Goal: Task Accomplishment & Management: Complete application form

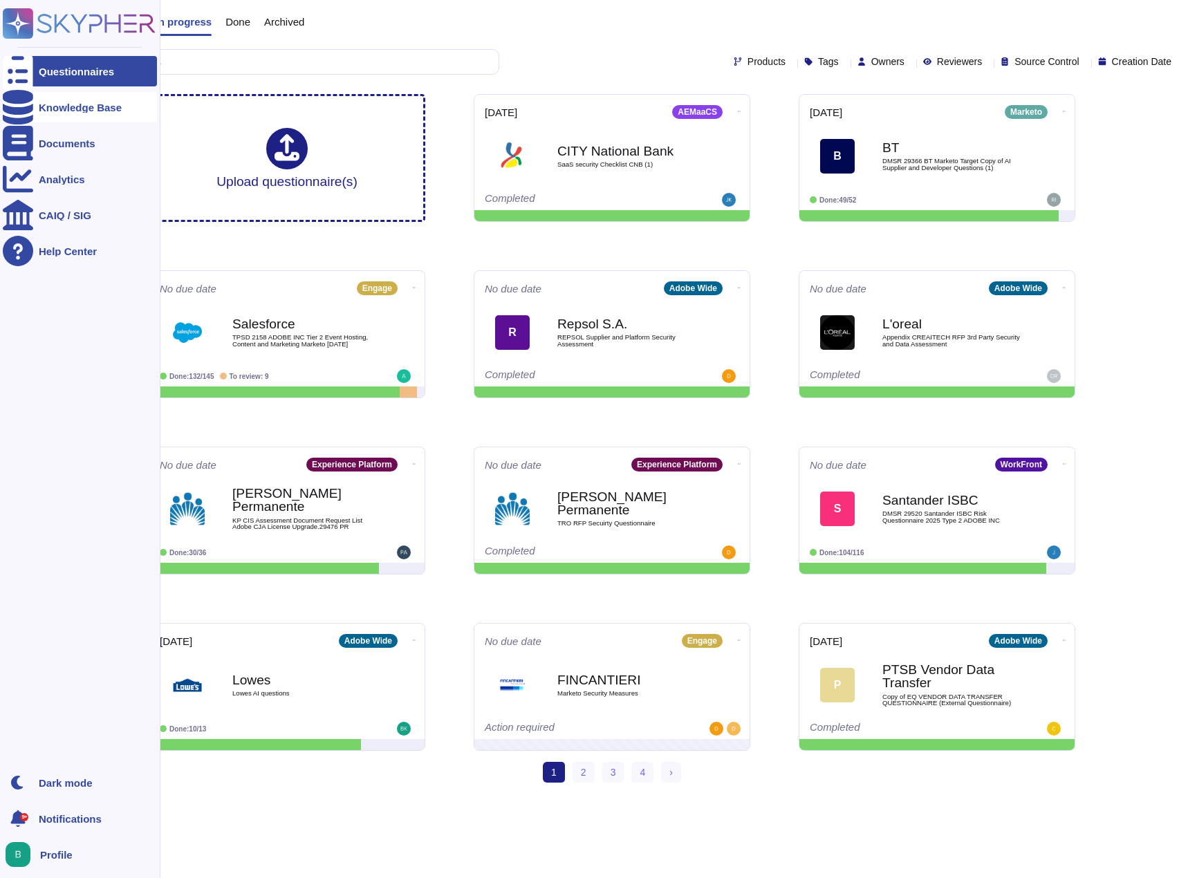
click at [64, 110] on div "Knowledge Base" at bounding box center [80, 107] width 83 height 10
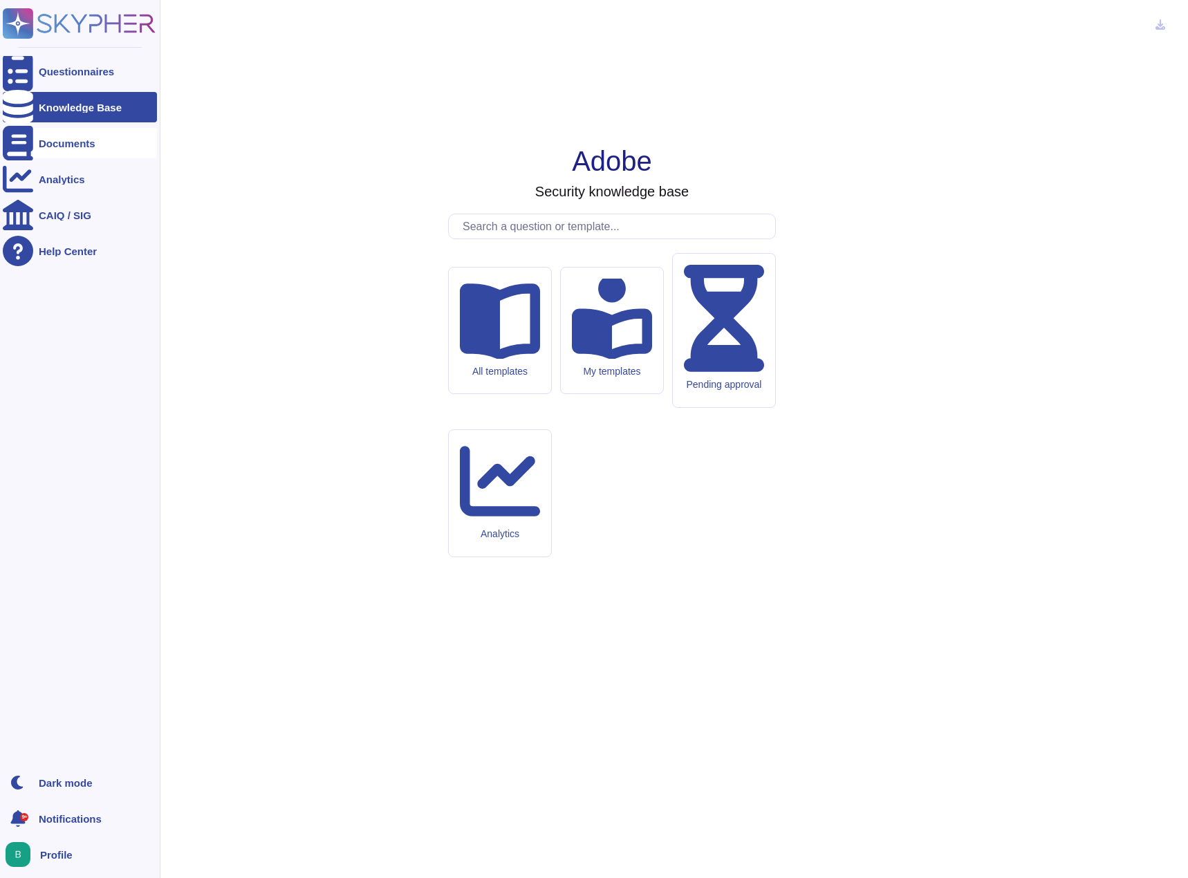
click at [51, 142] on div "Documents" at bounding box center [67, 143] width 57 height 10
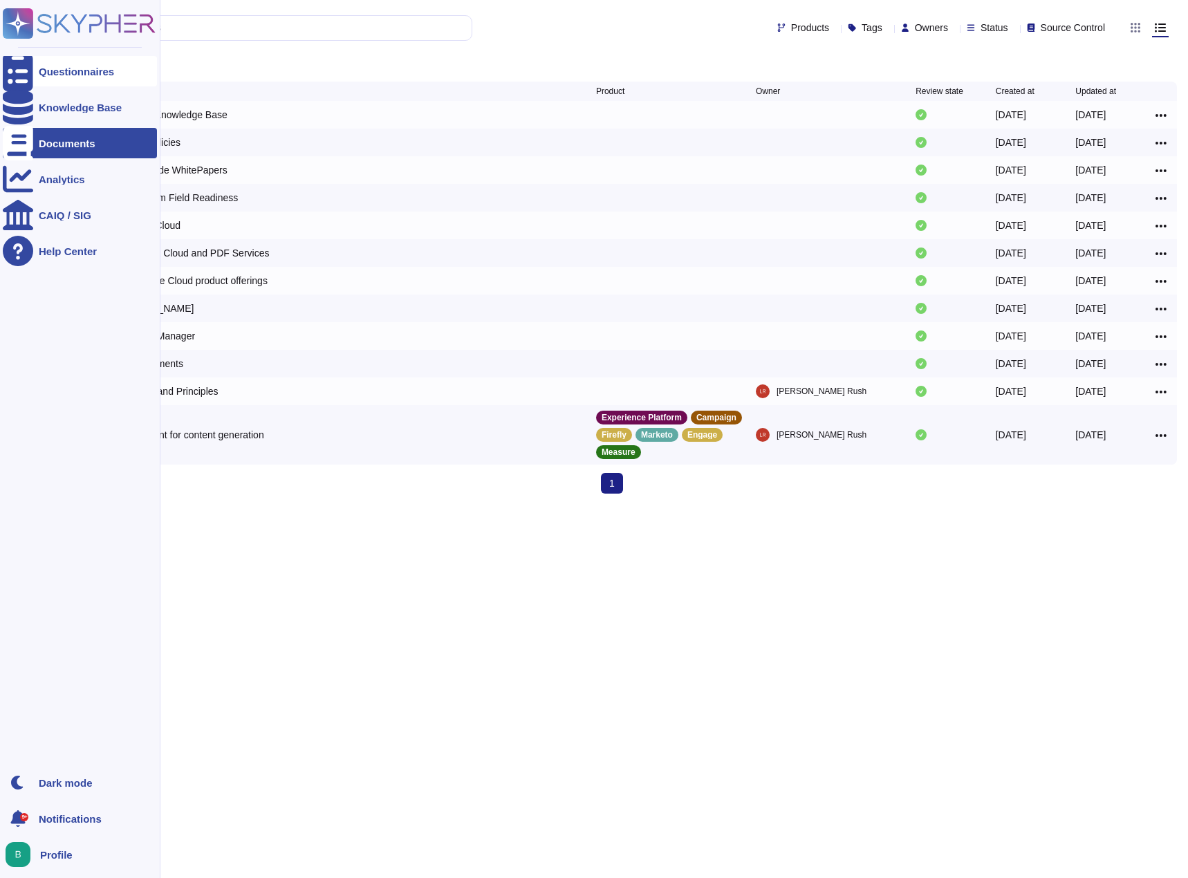
click at [20, 70] on icon at bounding box center [18, 71] width 30 height 41
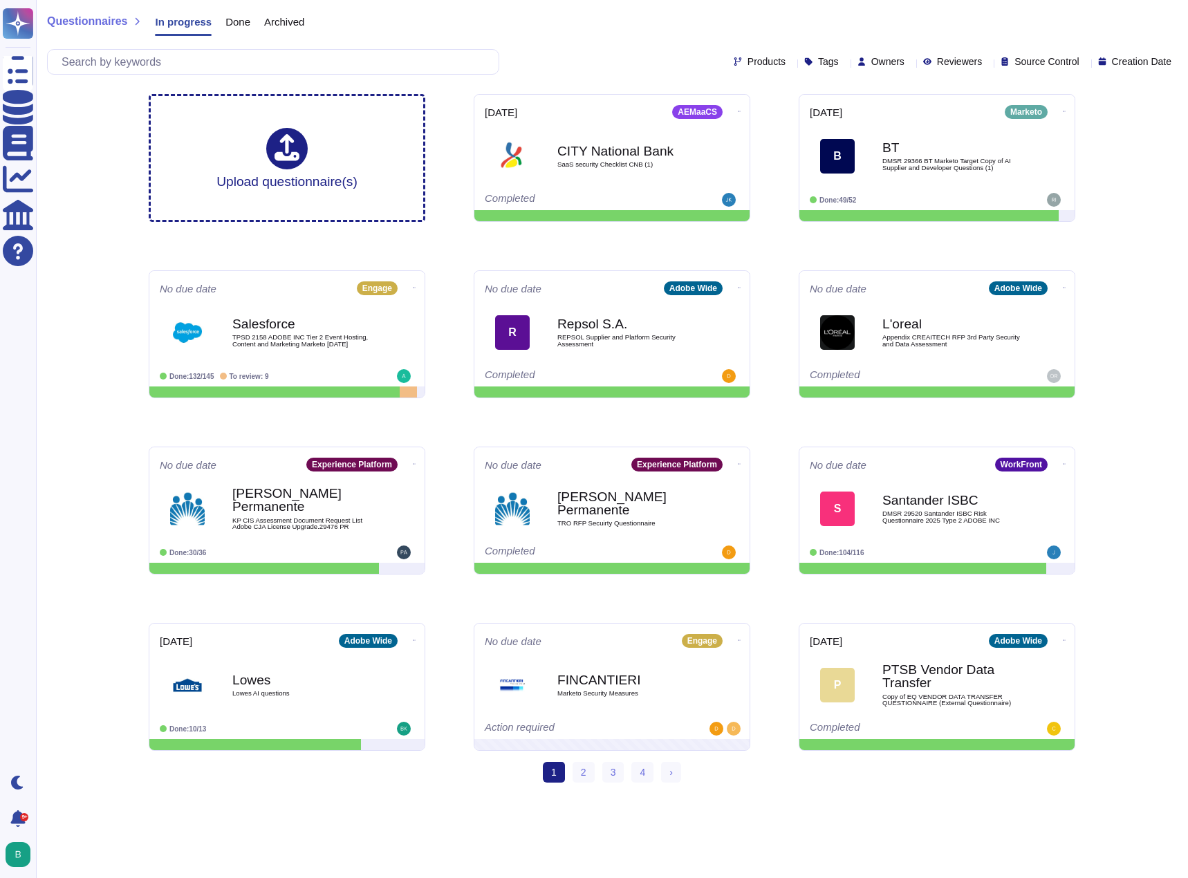
click at [237, 17] on span "Done" at bounding box center [237, 22] width 25 height 10
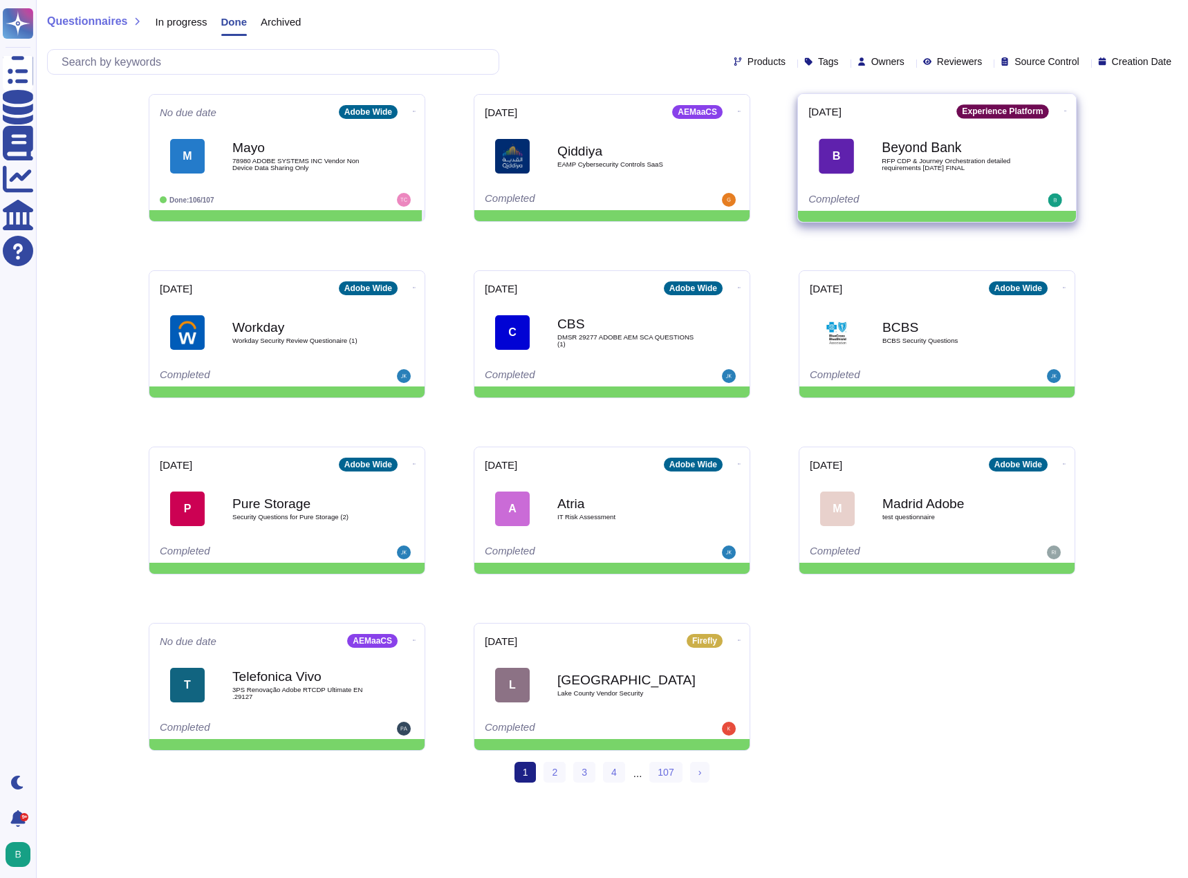
click at [913, 147] on b "Beyond Bank" at bounding box center [952, 147] width 140 height 13
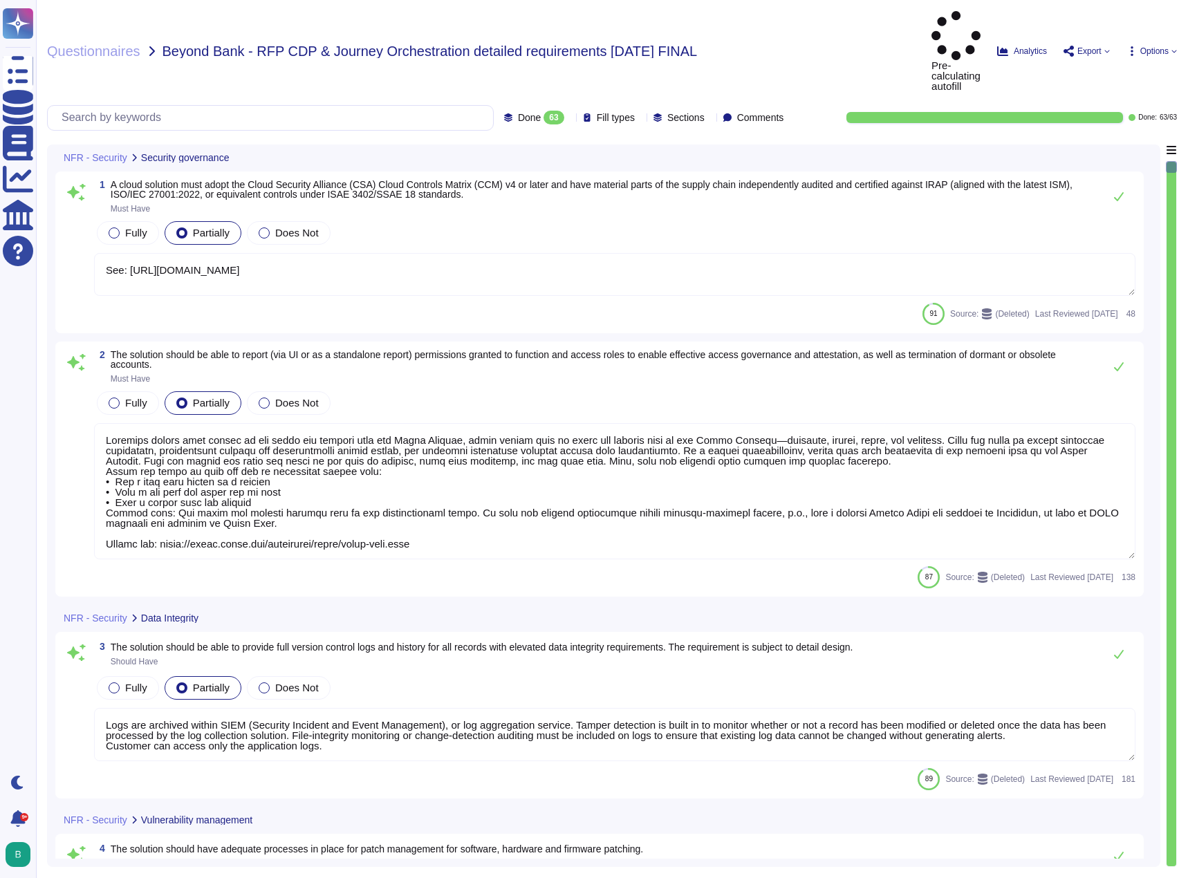
type textarea "See: https://cloudsecurityalliance.org/star/registry/adobe"
type textarea "Customer admins have access to the audit log feature from the Admin Console, wh…"
type textarea "Logs are archived within SIEM (Security Incident and Event Management), or log …"
type textarea "Adobe implements patch management on production and critical systems hosting em…"
type textarea "Adobe doesn't allow onsite audits by default. Independent security tests are sc…"
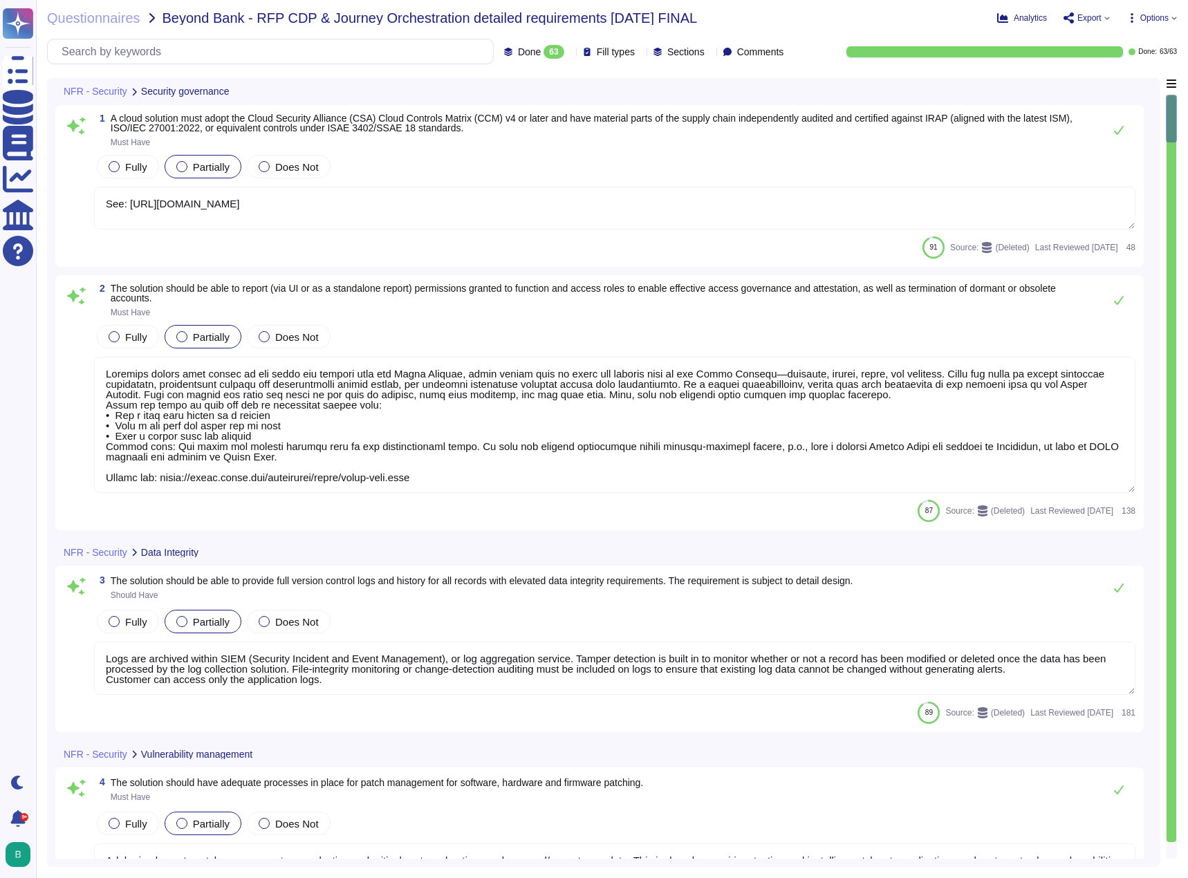
type textarea "This is one of many recommended practices, processes, and tools included in Ado…"
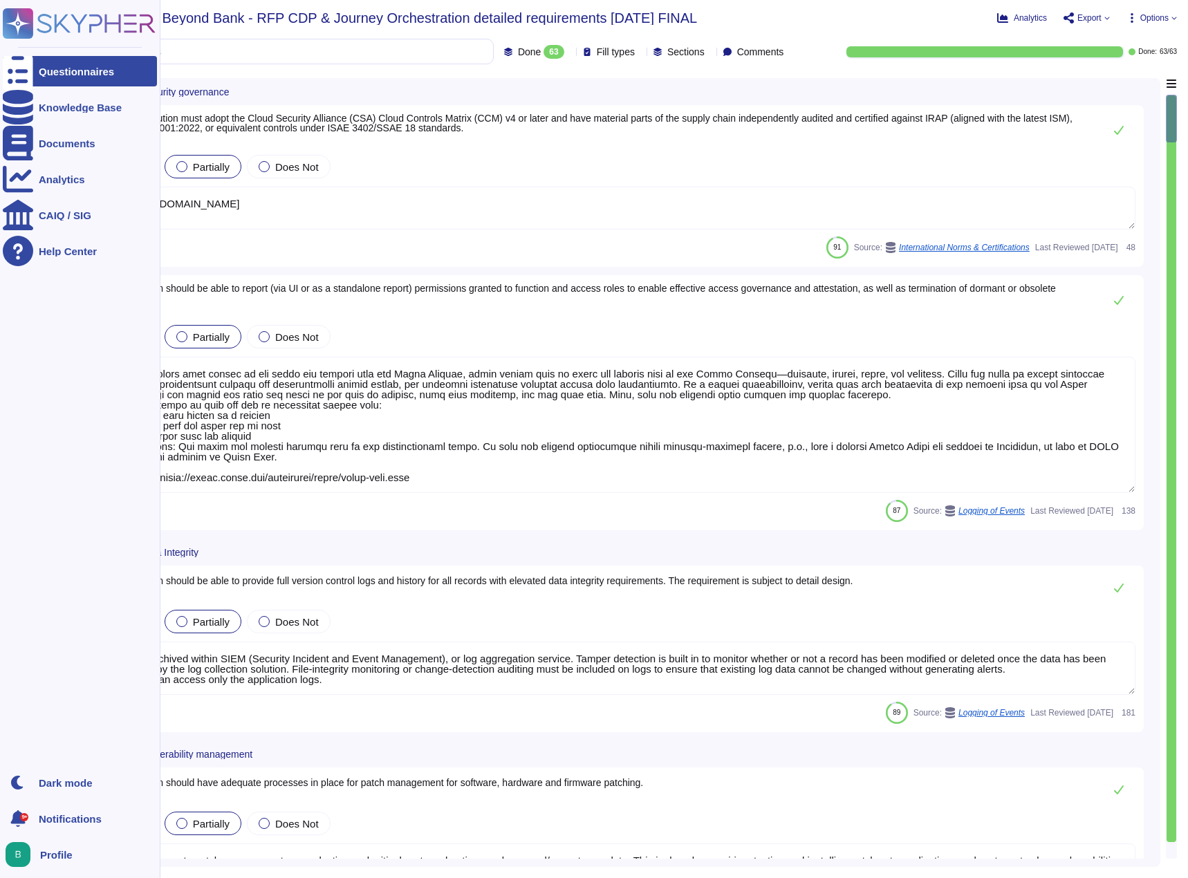
click at [23, 71] on icon at bounding box center [18, 71] width 30 height 41
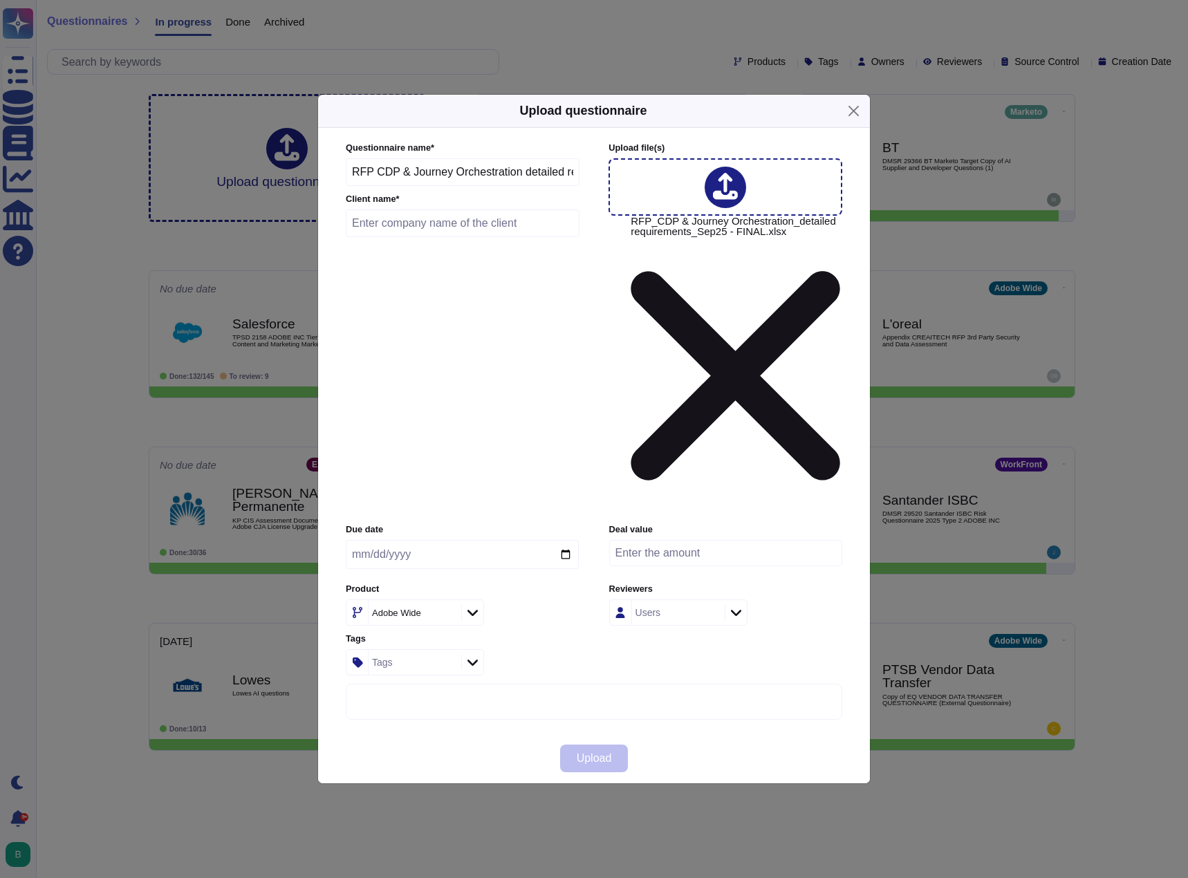
click at [389, 237] on input "text" at bounding box center [463, 224] width 234 height 28
type input "Beyond Bank"
click at [448, 614] on icon at bounding box center [448, 614] width 0 height 0
click at [469, 606] on icon at bounding box center [473, 613] width 10 height 14
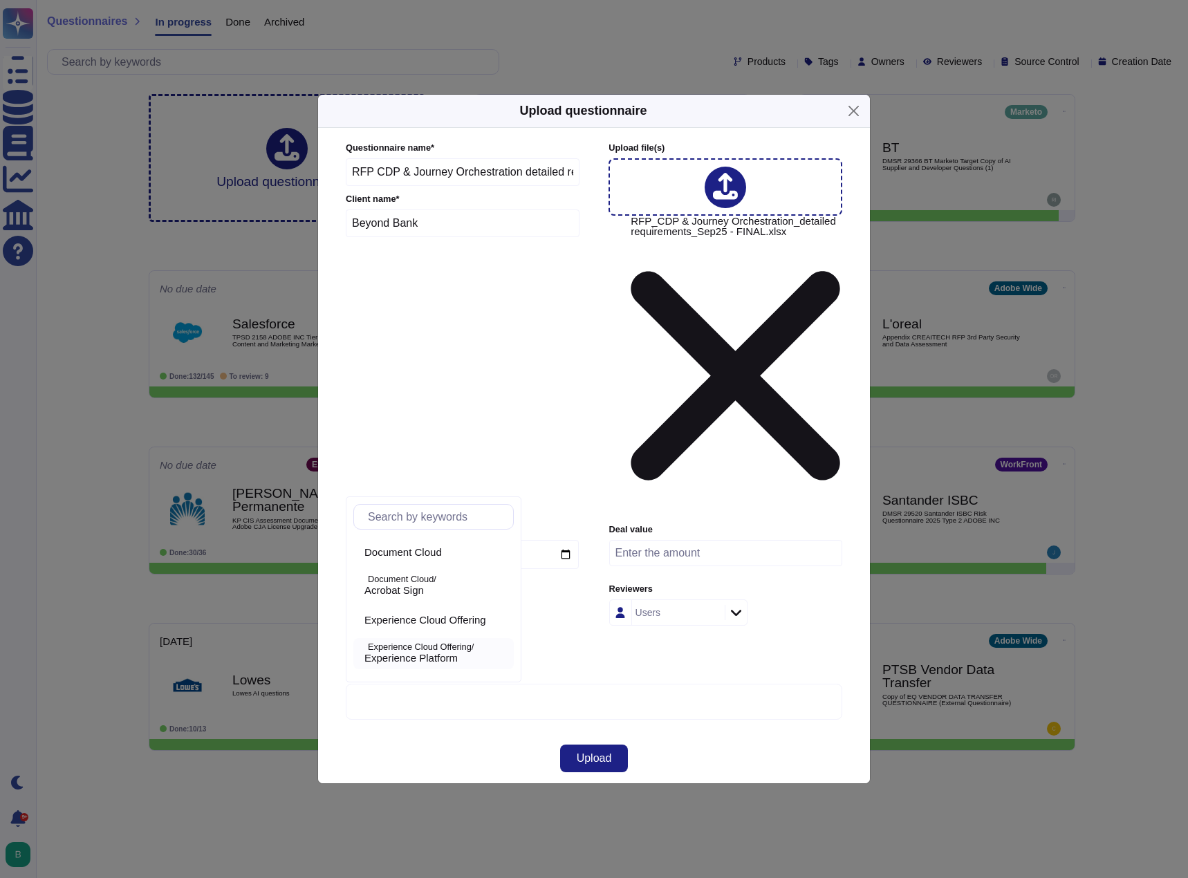
click at [412, 657] on span "Experience Platform" at bounding box center [411, 658] width 93 height 12
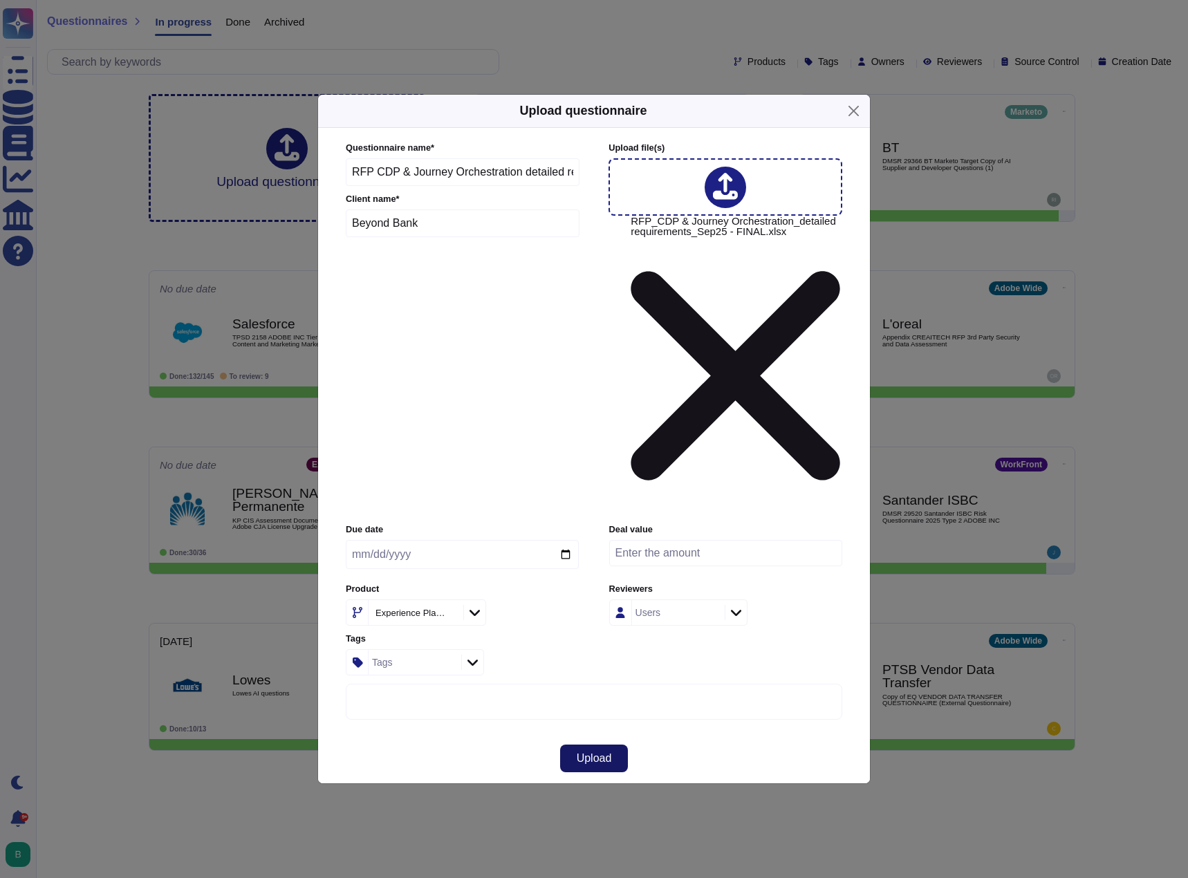
click at [599, 753] on span "Upload" at bounding box center [594, 758] width 35 height 11
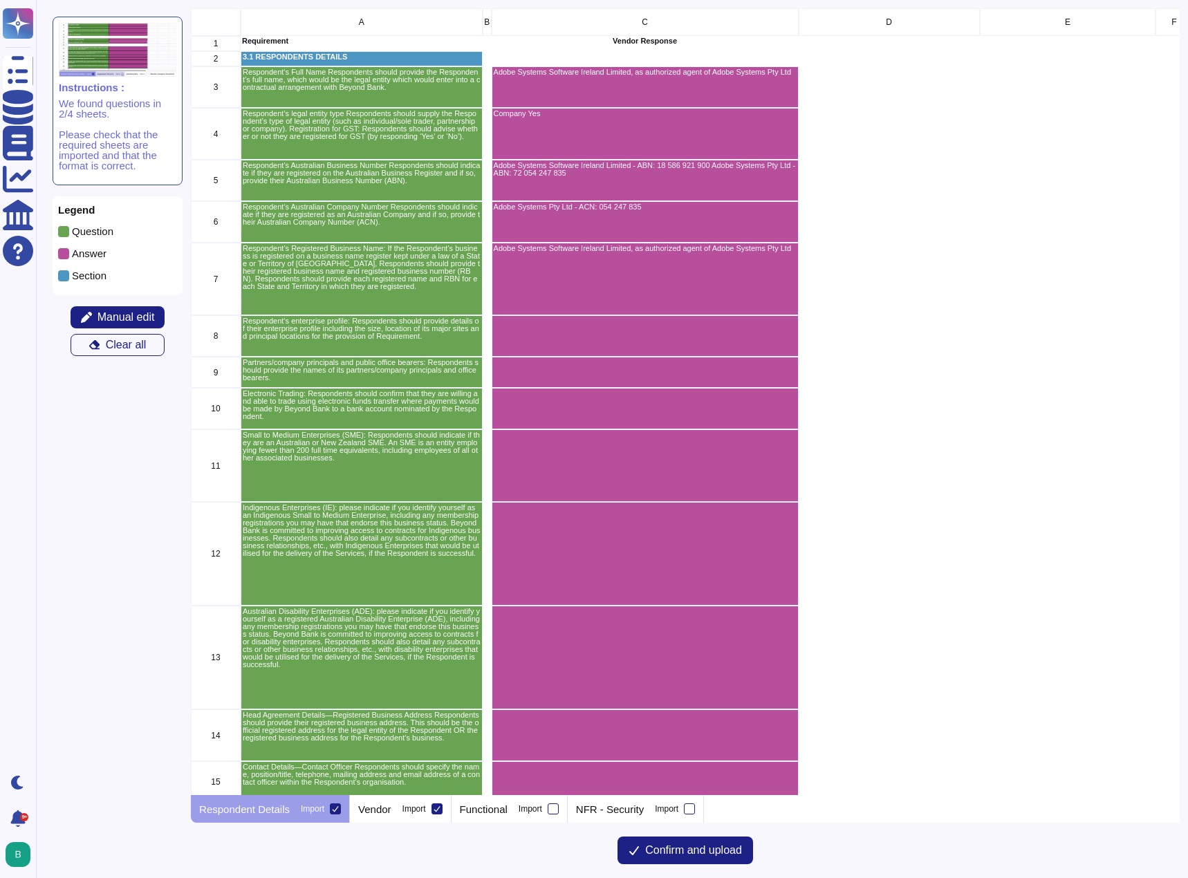
scroll to position [777, 979]
click at [332, 809] on icon at bounding box center [335, 809] width 7 height 7
click at [0, 0] on input "Import" at bounding box center [0, 0] width 0 height 0
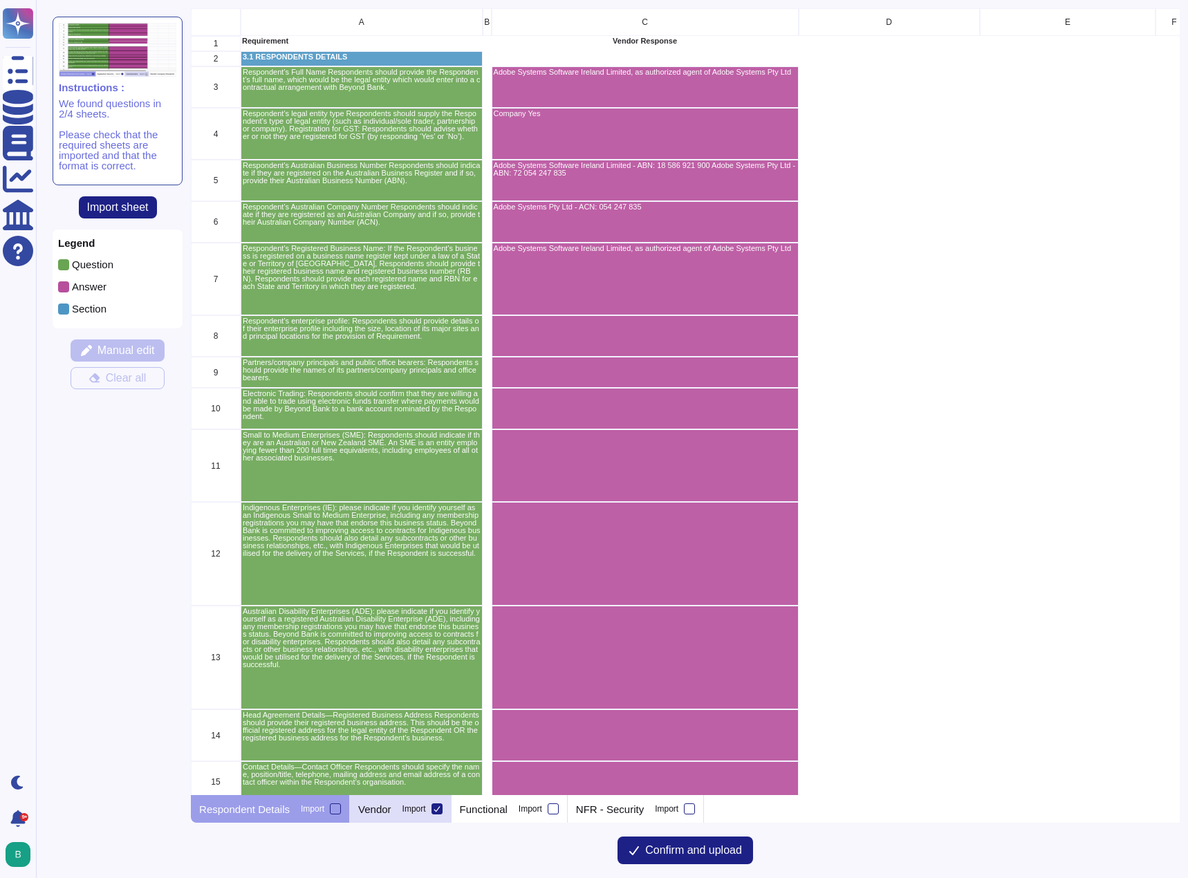
click at [435, 809] on icon at bounding box center [437, 809] width 7 height 7
click at [0, 0] on input "Import" at bounding box center [0, 0] width 0 height 0
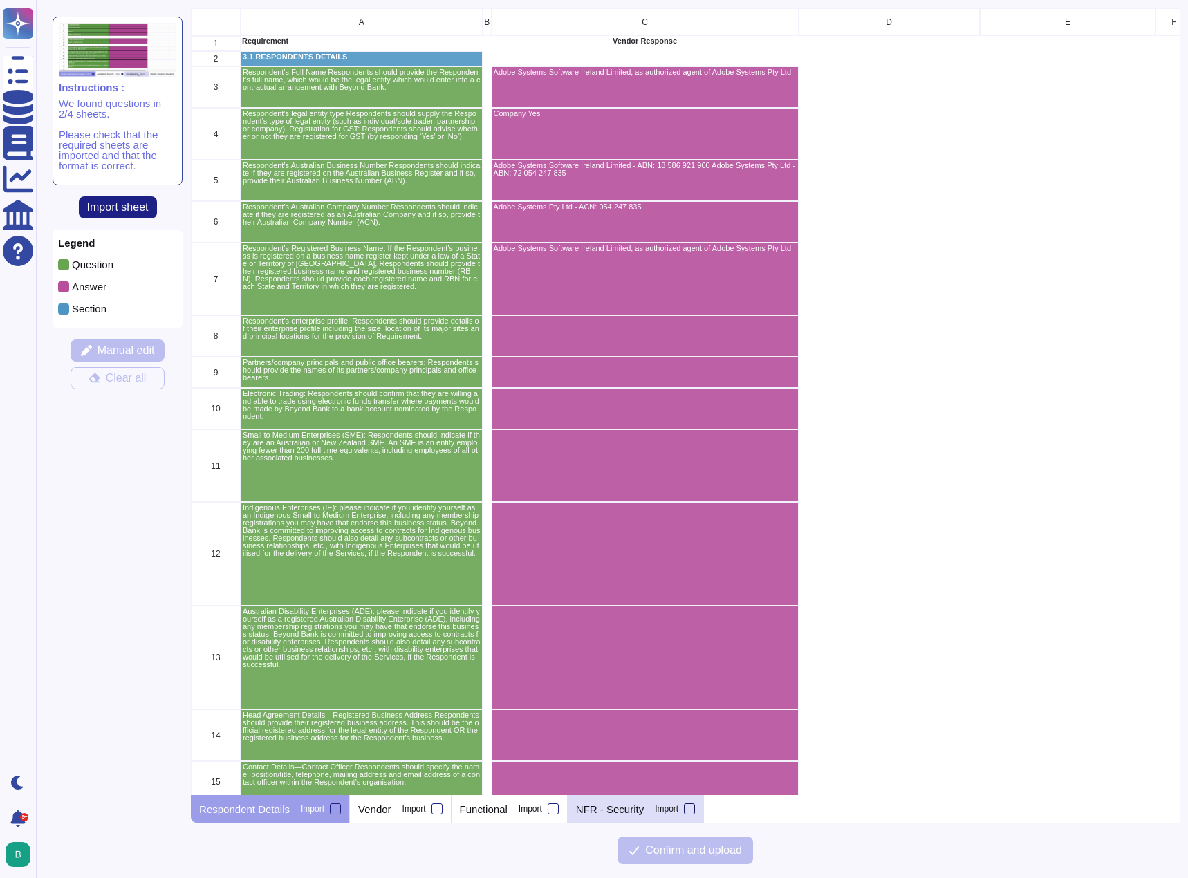
click at [687, 807] on div at bounding box center [689, 809] width 11 height 11
click at [0, 0] on input "Import" at bounding box center [0, 0] width 0 height 0
click at [596, 810] on p "NFR - Security" at bounding box center [610, 809] width 68 height 10
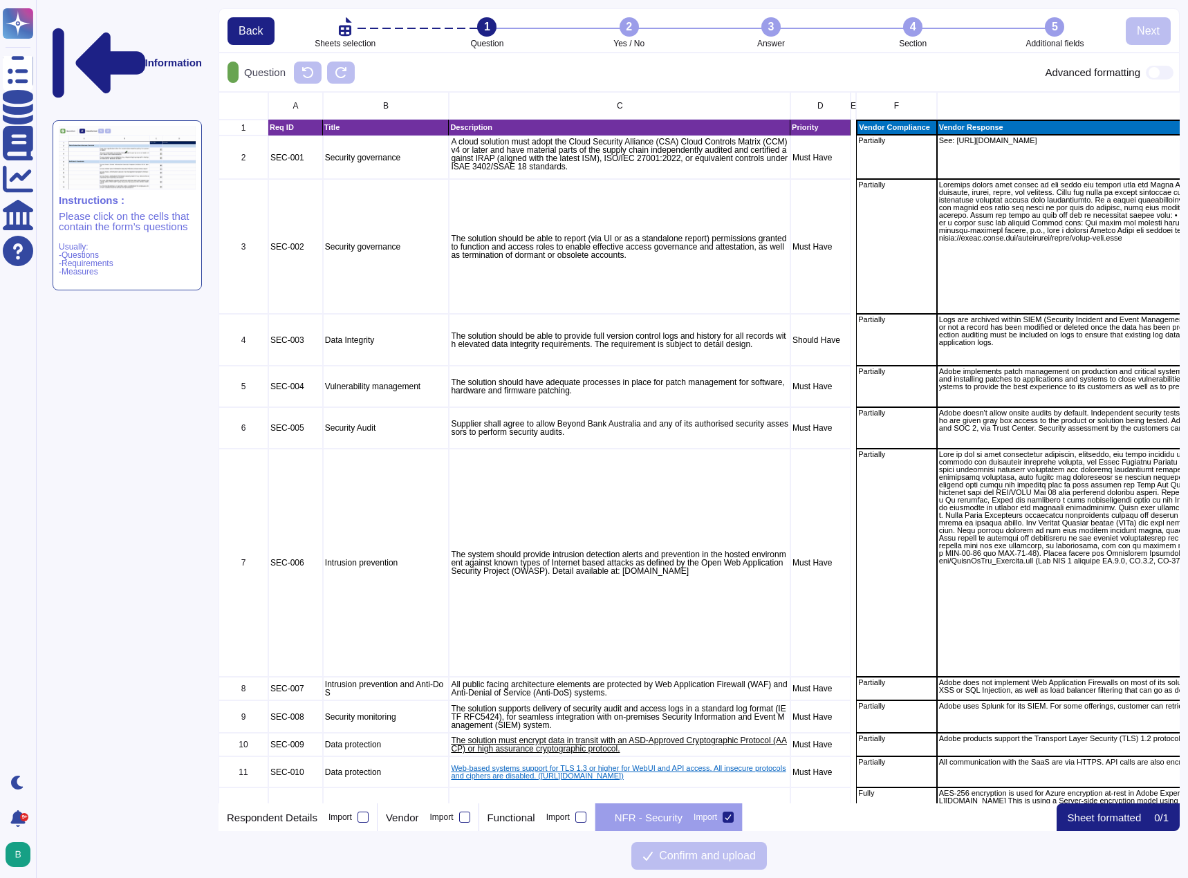
scroll to position [701, 951]
click at [610, 807] on div "NFR - Security Import" at bounding box center [669, 818] width 147 height 28
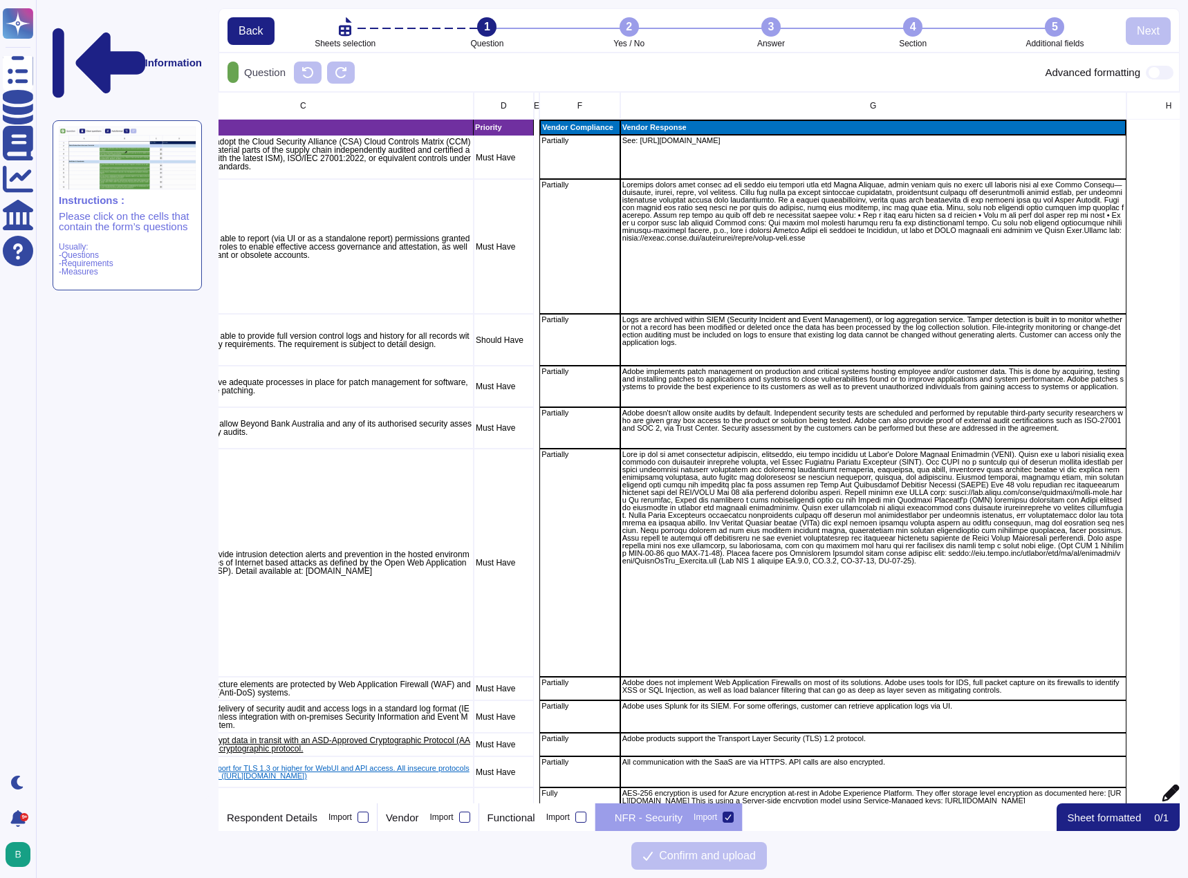
scroll to position [0, 332]
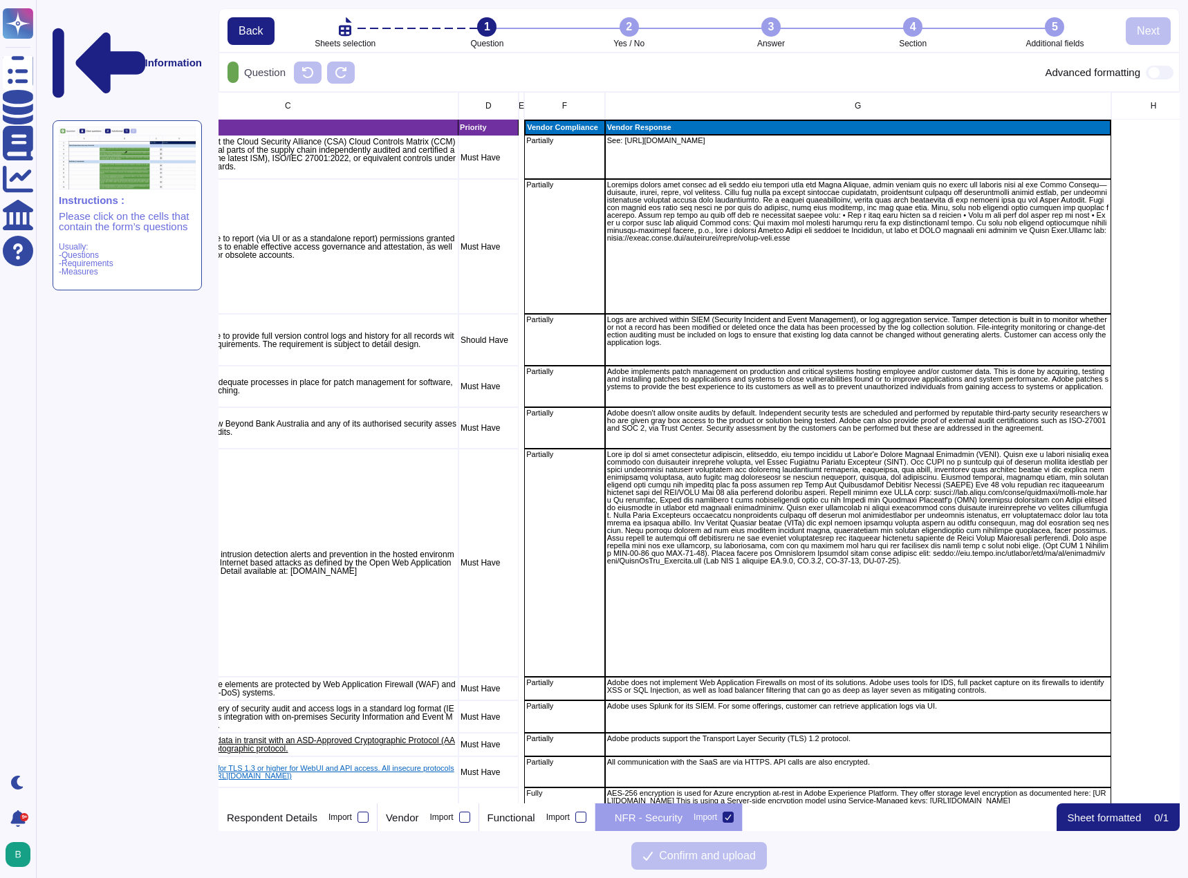
click at [724, 83] on div "Question Advanced formatting" at bounding box center [699, 72] width 961 height 39
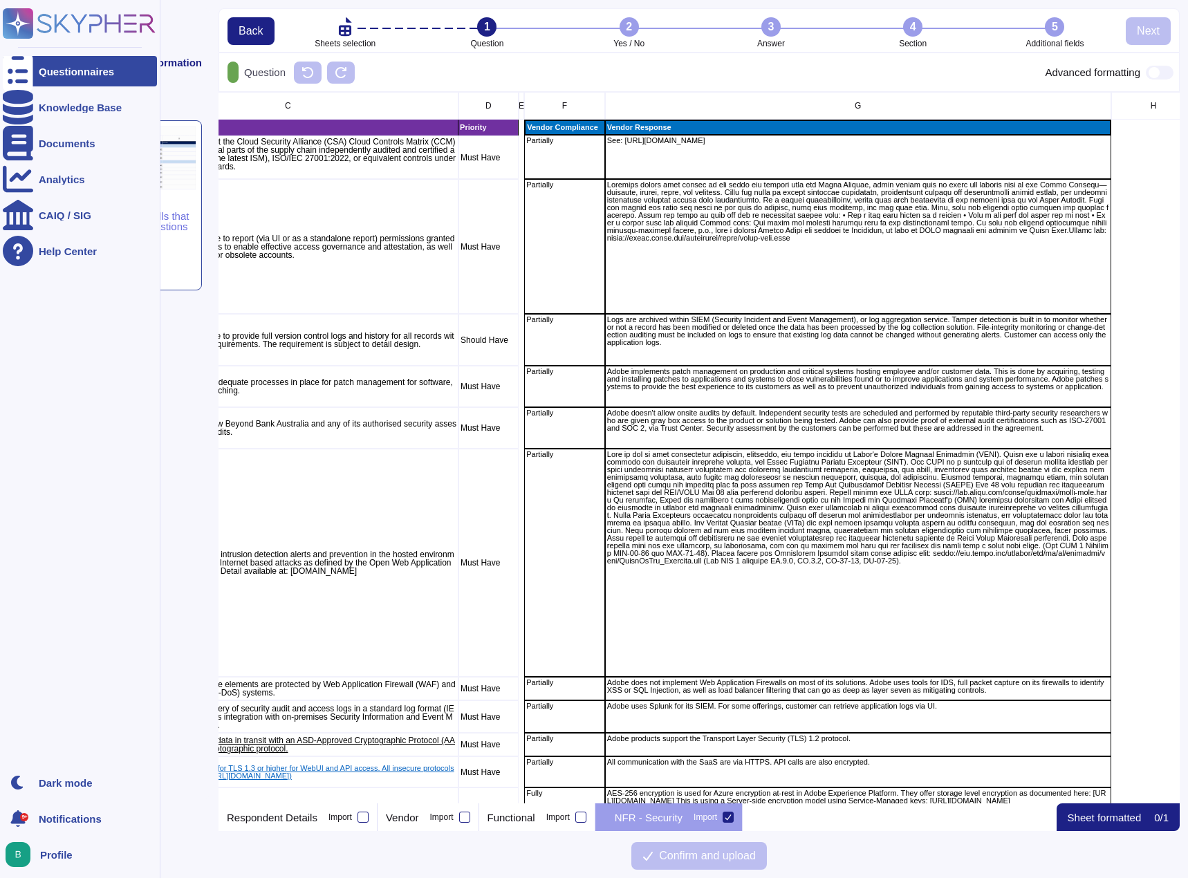
click at [15, 80] on div at bounding box center [18, 71] width 30 height 30
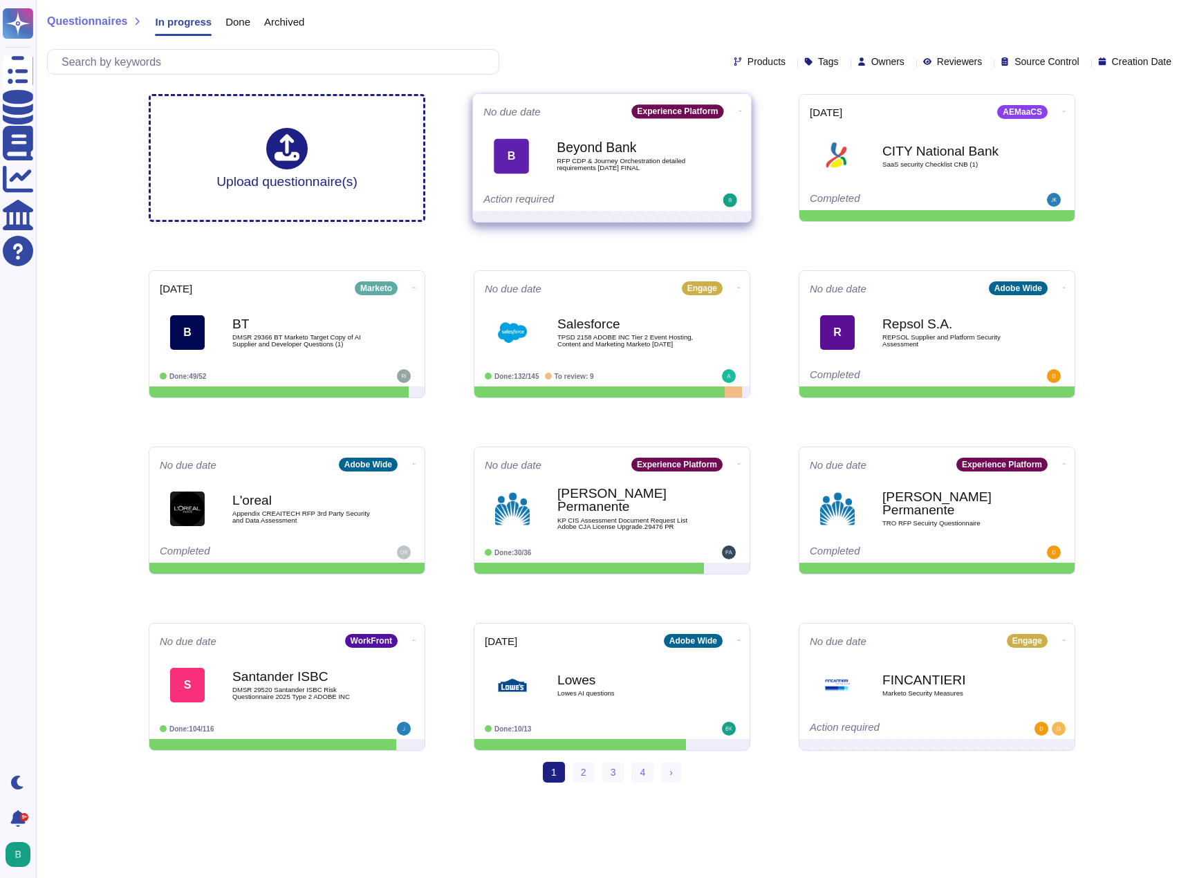
click at [589, 158] on span "RFP CDP & Journey Orchestration detailed requirements Sep25 FINAL" at bounding box center [627, 164] width 140 height 13
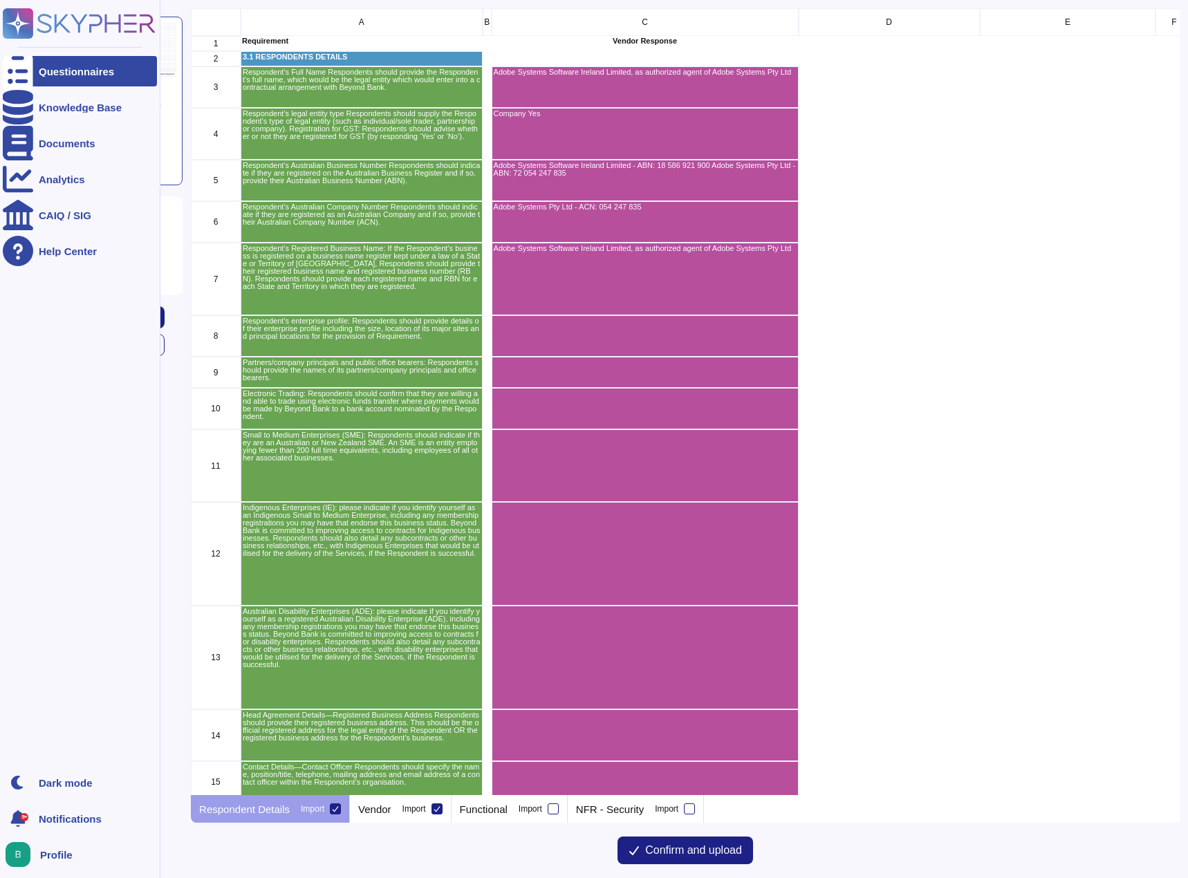
click at [11, 73] on icon at bounding box center [18, 71] width 30 height 41
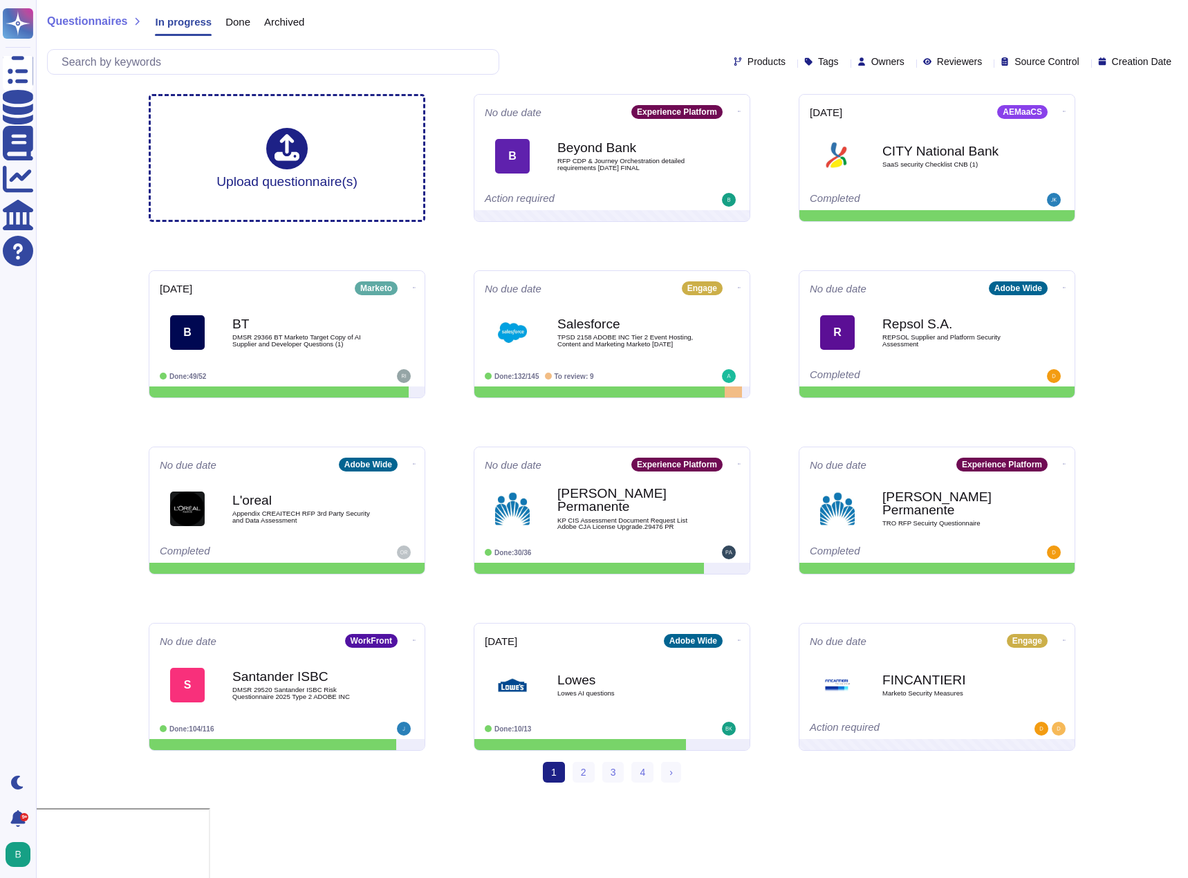
click at [250, 21] on div "Archived" at bounding box center [277, 25] width 54 height 28
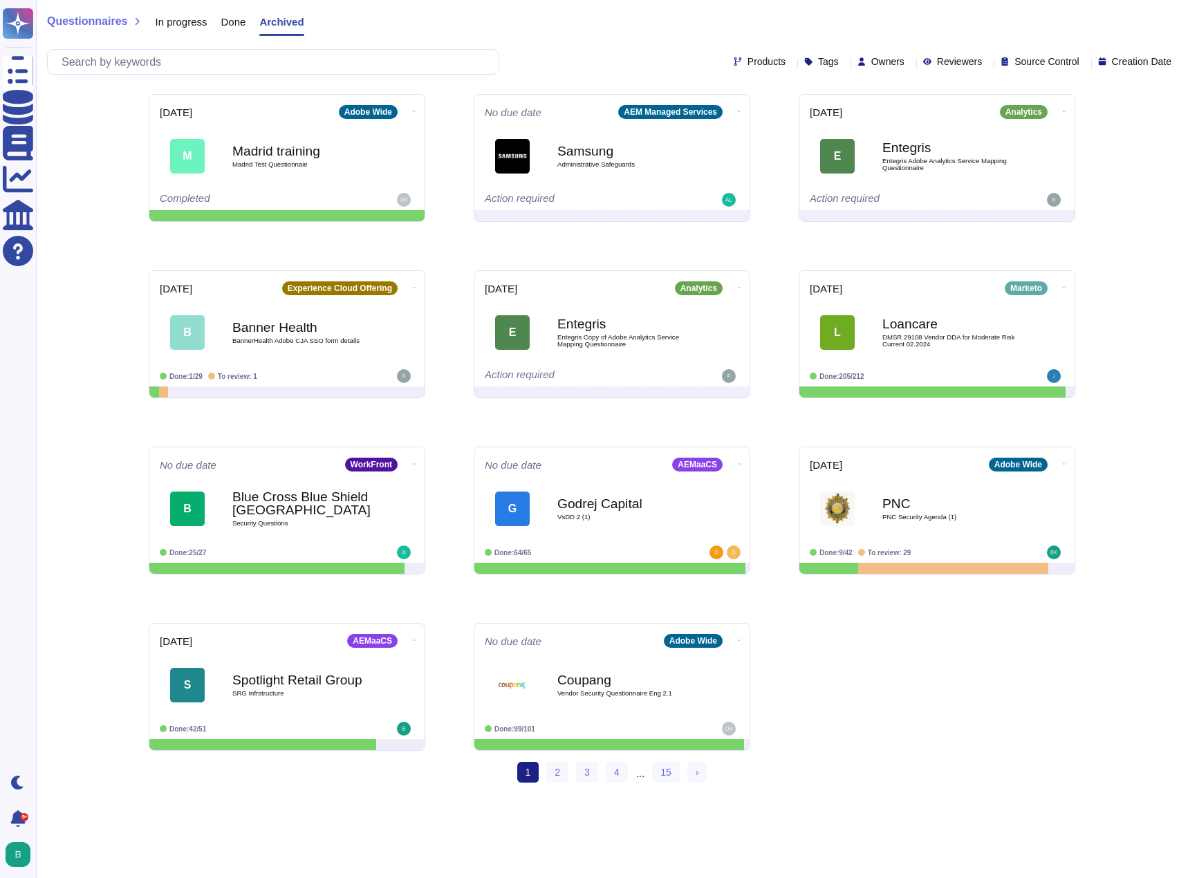
click at [214, 33] on div "Done" at bounding box center [227, 25] width 39 height 28
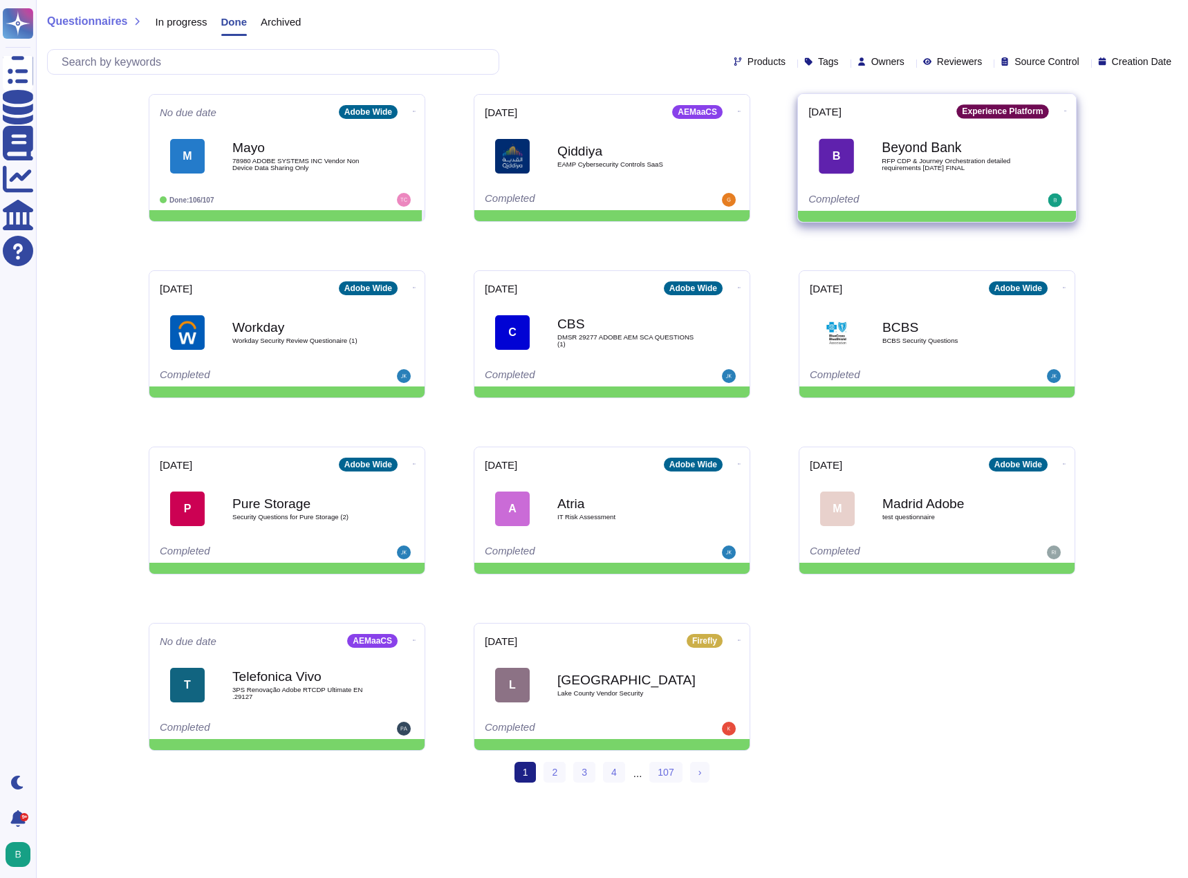
click at [911, 160] on span "RFP CDP & Journey Orchestration detailed requirements Sep25 FINAL" at bounding box center [952, 164] width 140 height 13
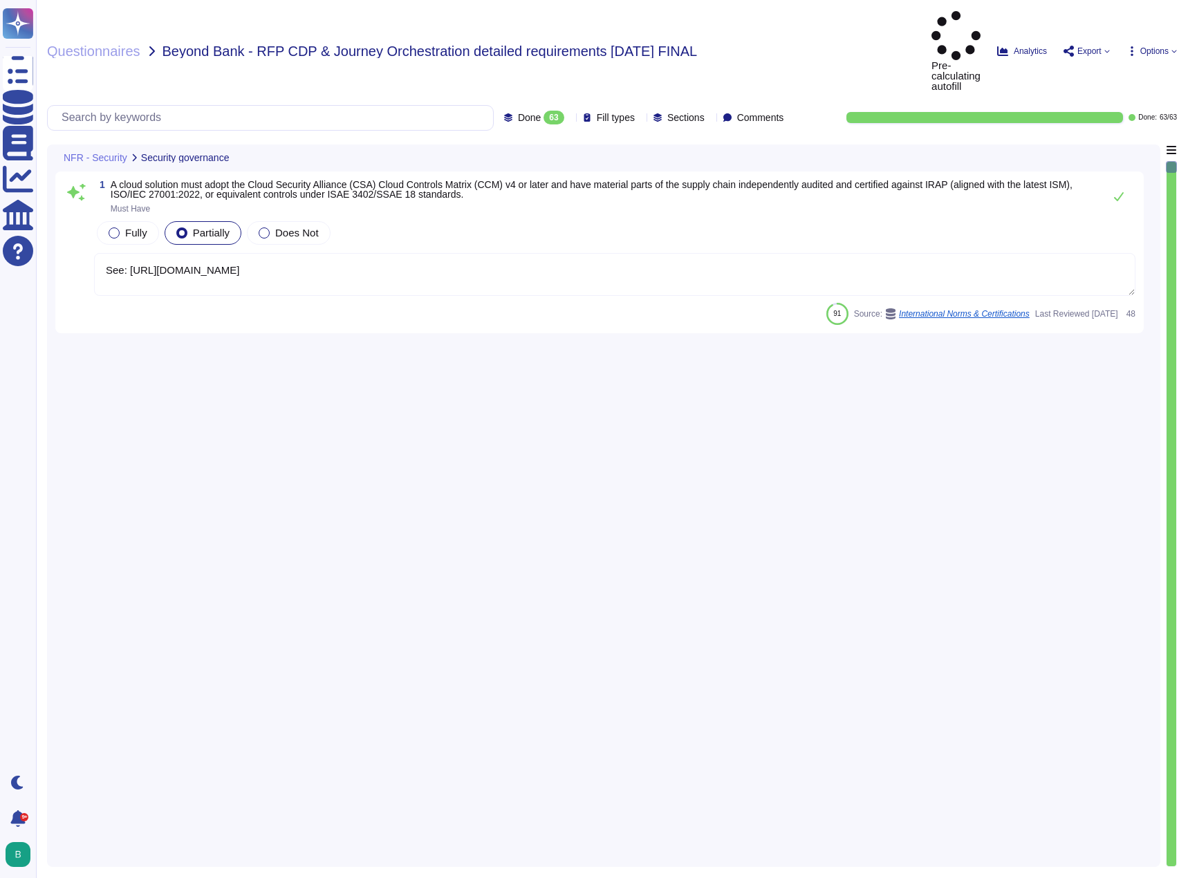
type textarea "See: https://cloudsecurityalliance.org/star/registry/adobe"
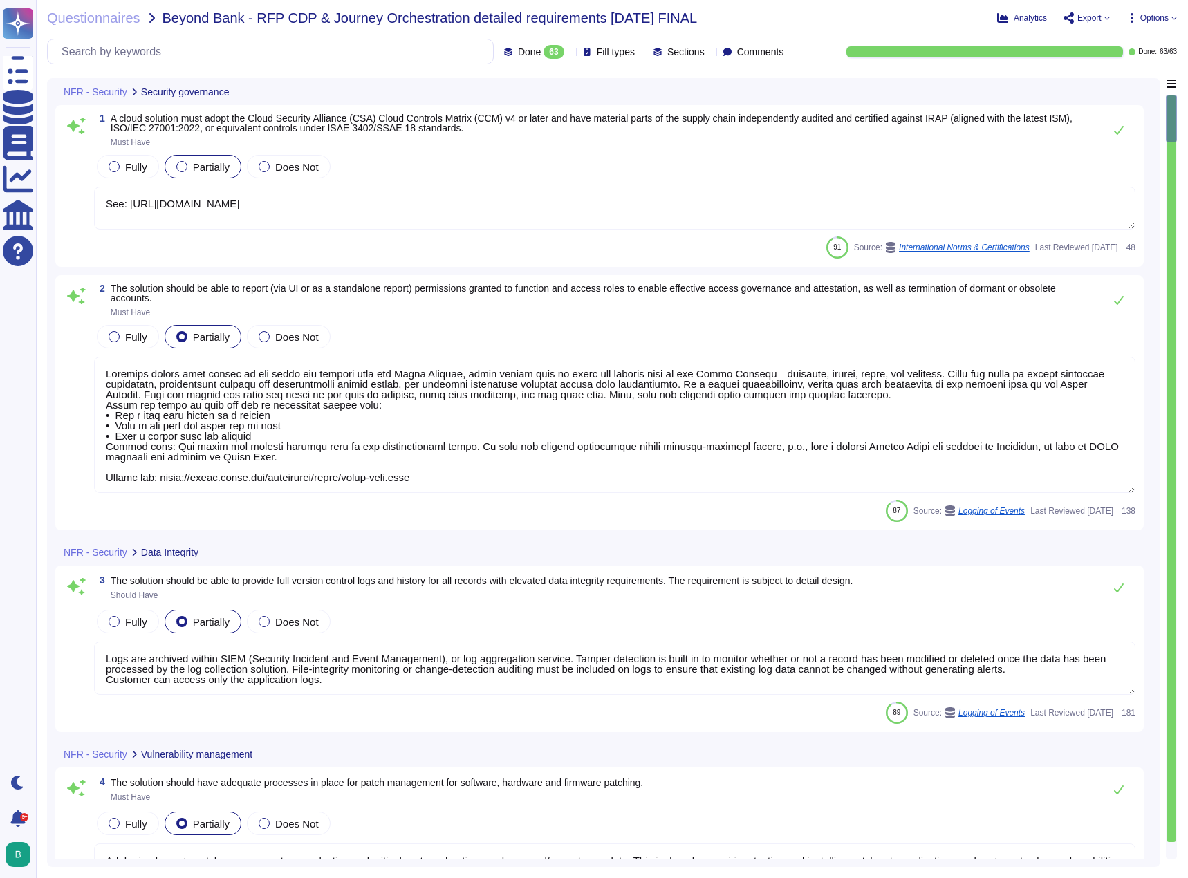
type textarea "Customer admins have access to the audit log feature from the Admin Console, wh…"
type textarea "Logs are archived within SIEM (Security Incident and Event Management), or log …"
type textarea "Adobe implements patch management on production and critical systems hosting em…"
type textarea "Adobe doesn't allow onsite audits by default. Independent security tests are sc…"
type textarea "This is one of many recommended practices, processes, and tools included in Ado…"
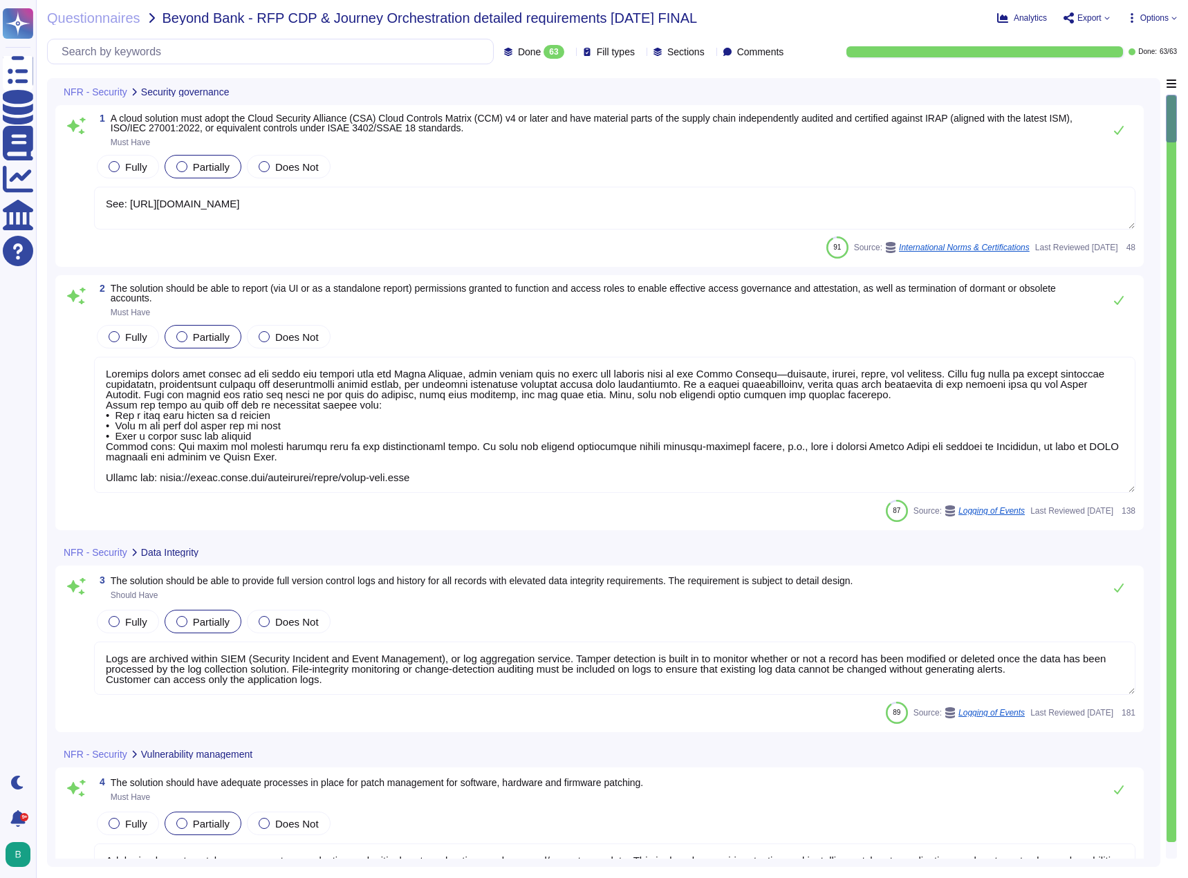
click at [414, 212] on textarea "See: https://cloudsecurityalliance.org/star/registry/adobe" at bounding box center [615, 208] width 1042 height 43
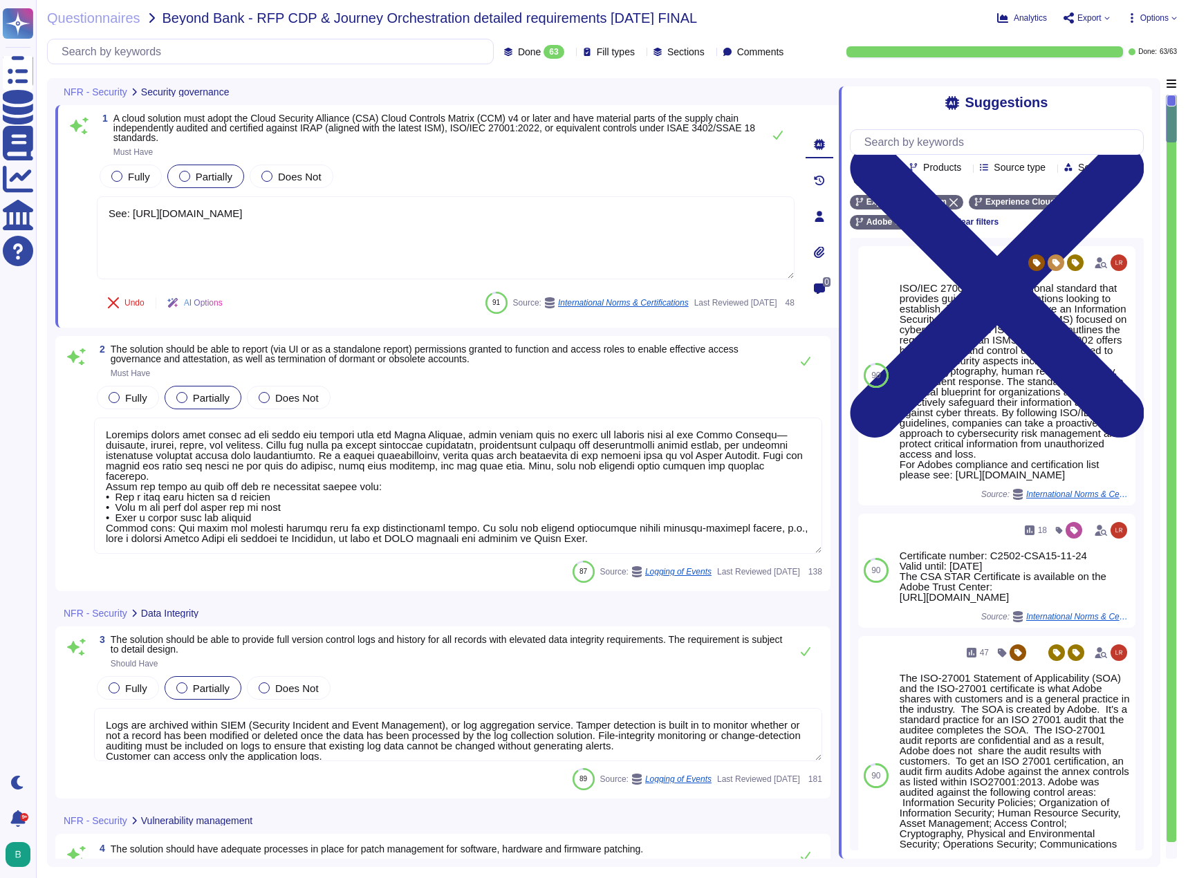
click at [228, 304] on icon at bounding box center [228, 304] width 0 height 0
drag, startPoint x: 383, startPoint y: 214, endPoint x: 91, endPoint y: 204, distance: 292.1
click at [91, 204] on div "1 A cloud solution must adopt the Cloud Security Alliance (CSA) Cloud Controls …" at bounding box center [430, 216] width 728 height 206
click at [307, 299] on div "Undo AI Options 91 Source: International Norms & Certifications Last Reviewed 2…" at bounding box center [446, 302] width 698 height 33
click at [228, 304] on icon at bounding box center [228, 304] width 0 height 0
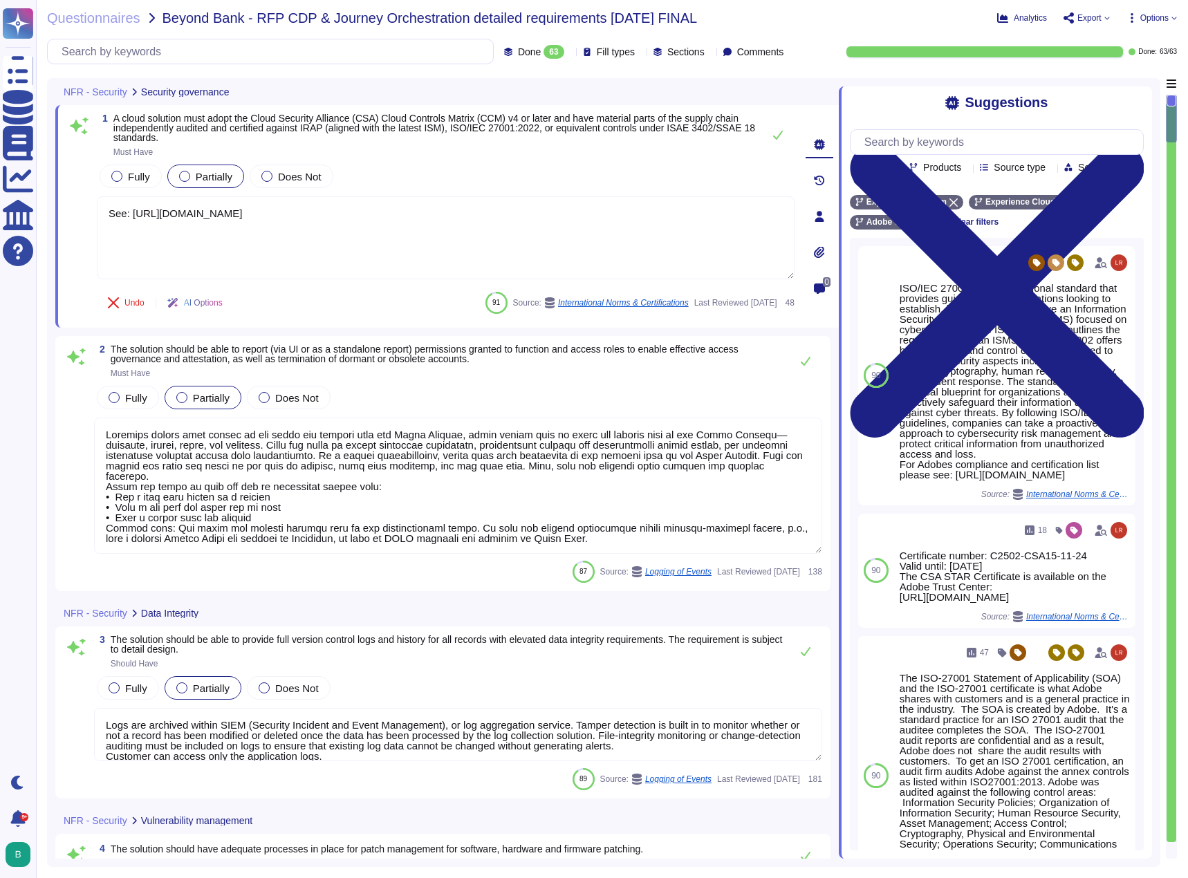
click at [1107, 17] on icon at bounding box center [1108, 18] width 6 height 6
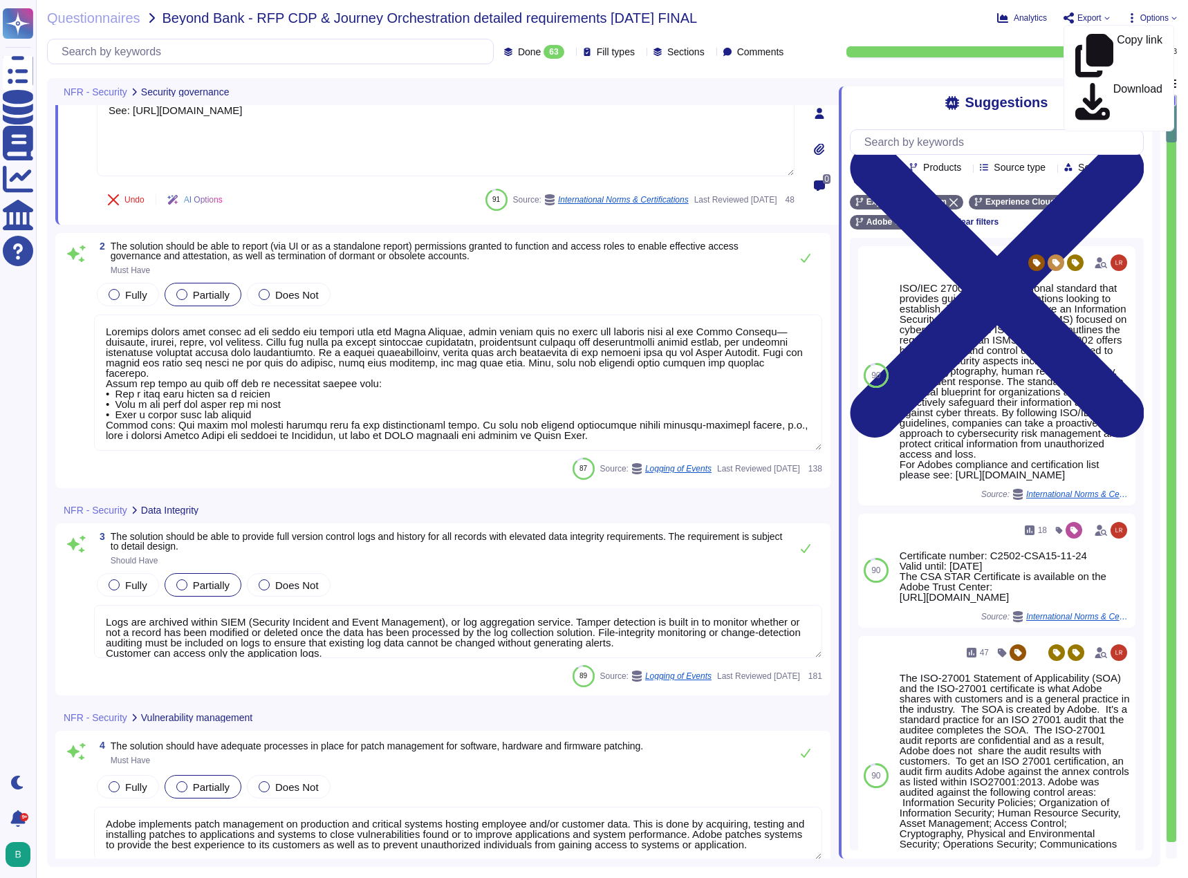
type textarea "This is one of many recommended practices, processes, and tools included in Ado…"
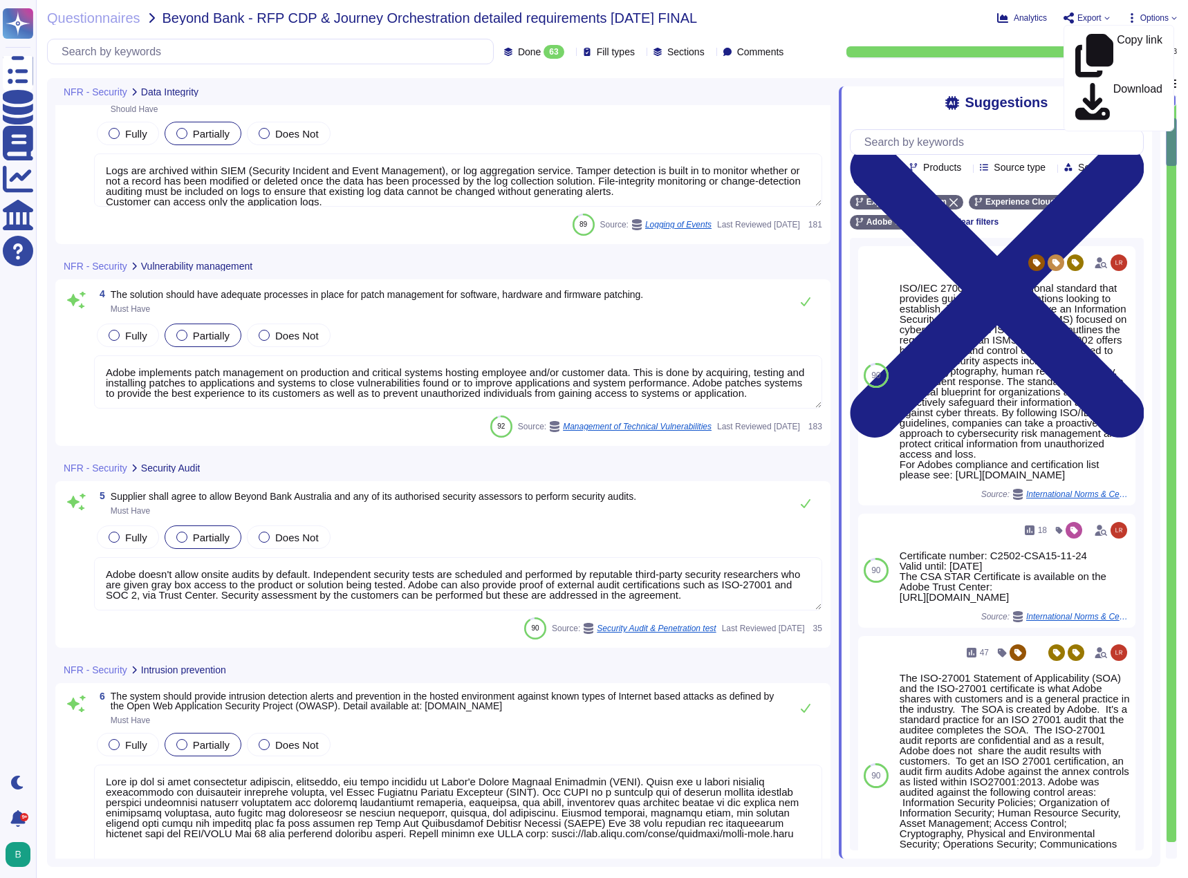
scroll to position [623, 0]
type textarea "Adobe does not implement Web Application Firewalls on most of its solutions. Ad…"
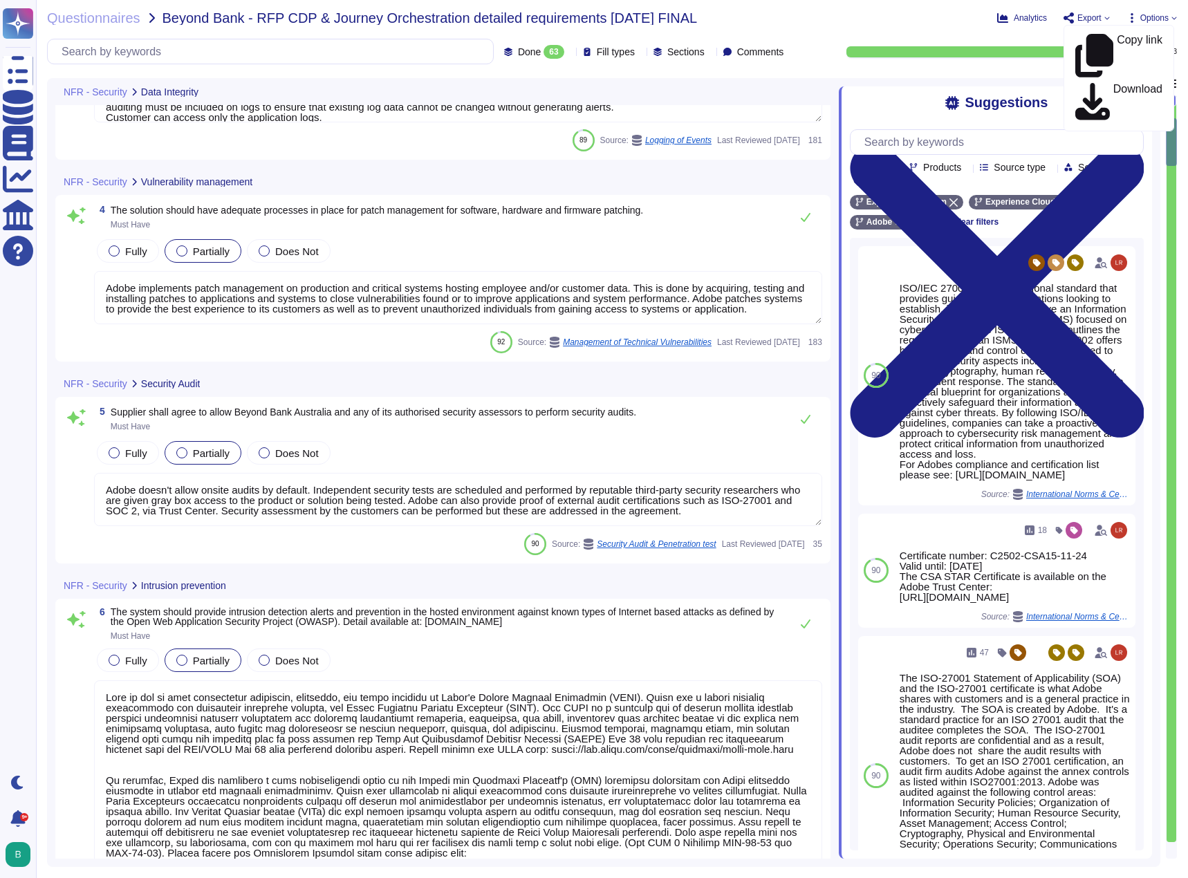
scroll to position [1, 0]
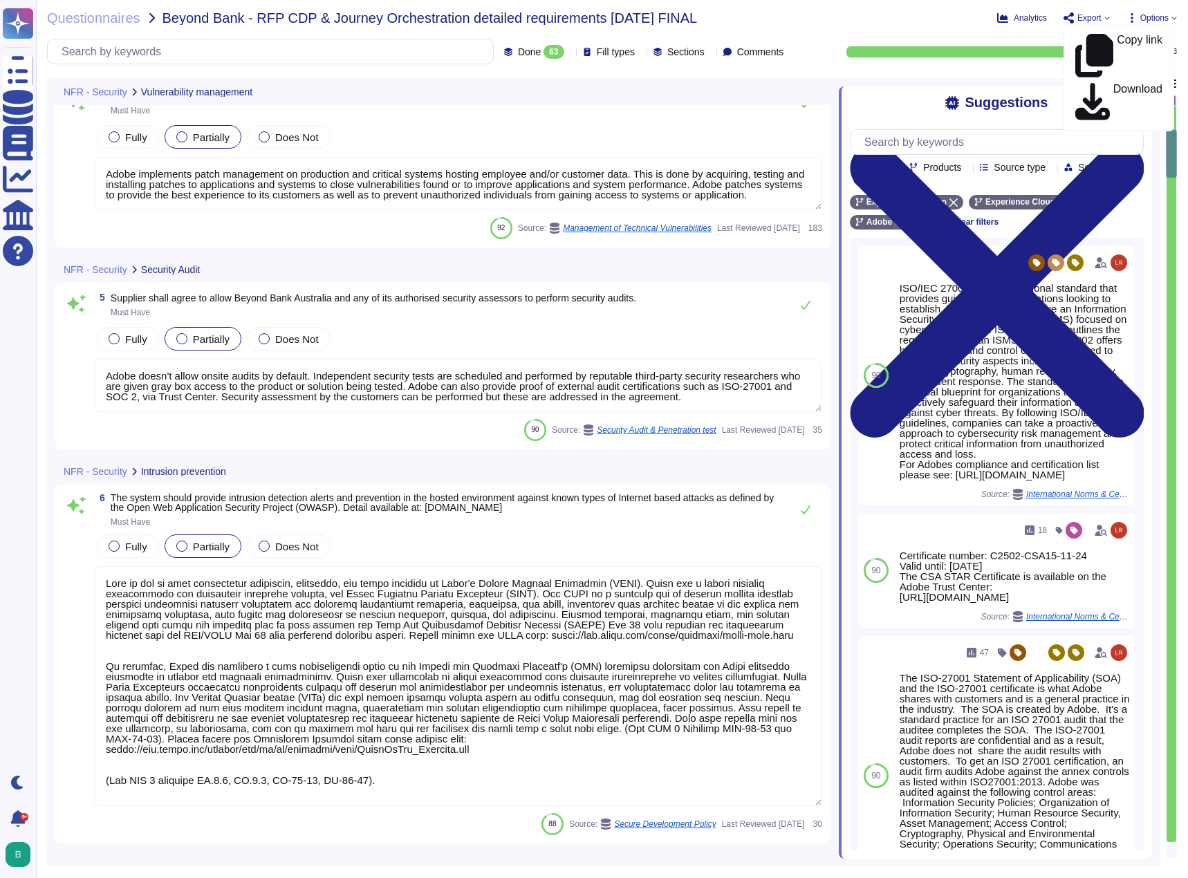
type textarea "Adobe uses Splunk for its SIEM. For some offerings, customer can retrieve appli…"
type textarea "Adobe products support the Transport Layer Security (TLS) 1.2 protocol."
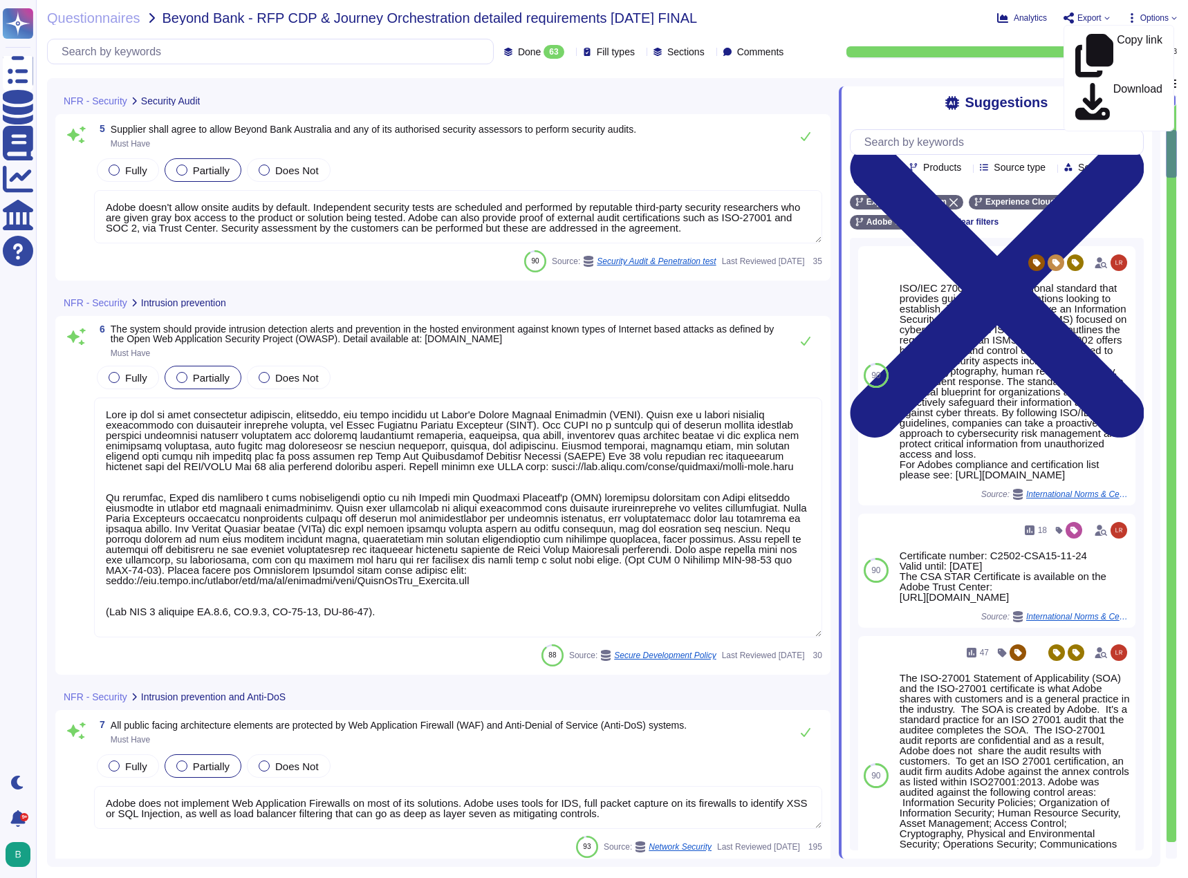
scroll to position [899, 0]
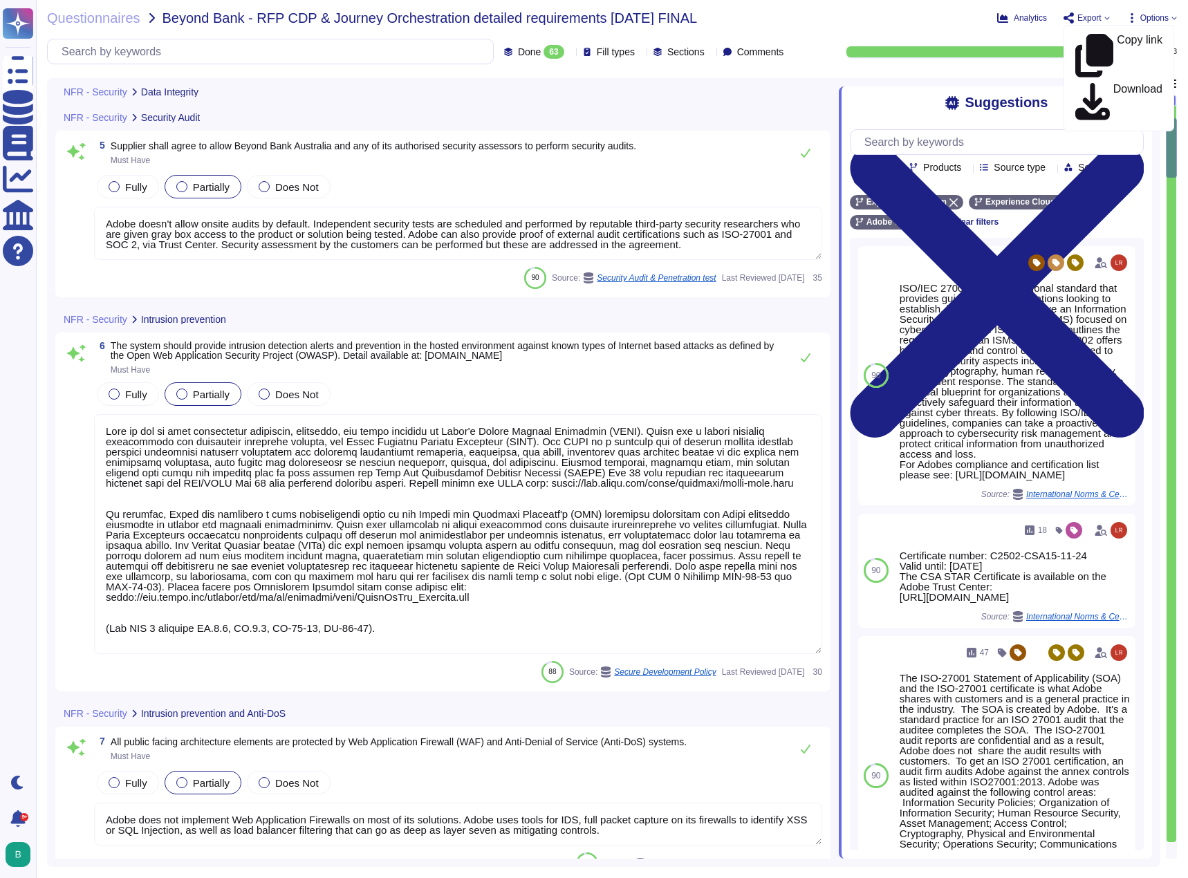
type textarea "Logs are archived within SIEM (Security Incident and Event Management), or log …"
type textarea "Adobe implements patch management on production and critical systems hosting em…"
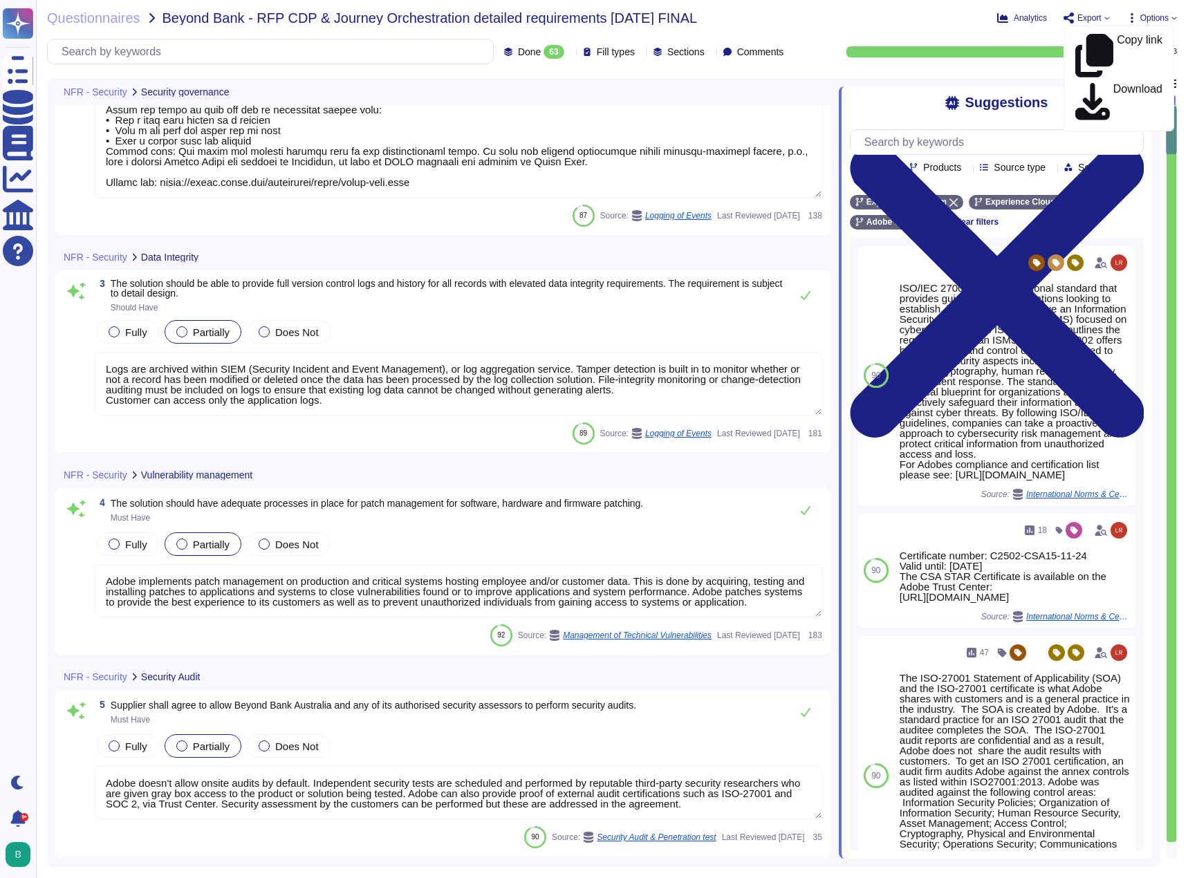
type textarea "See: https://cloudsecurityalliance.org/star/registry/adobe"
type textarea "Customer admins have access to the audit log feature from the Admin Console, wh…"
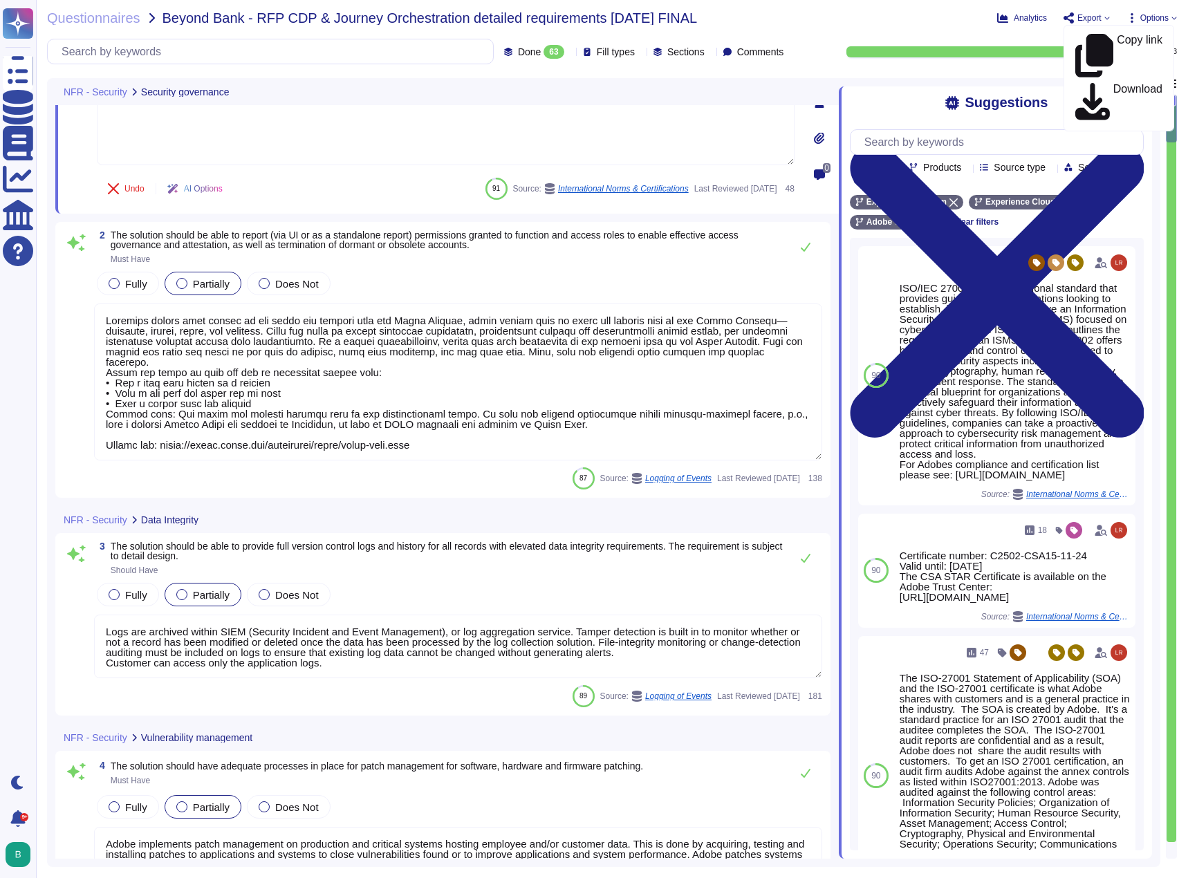
scroll to position [0, 0]
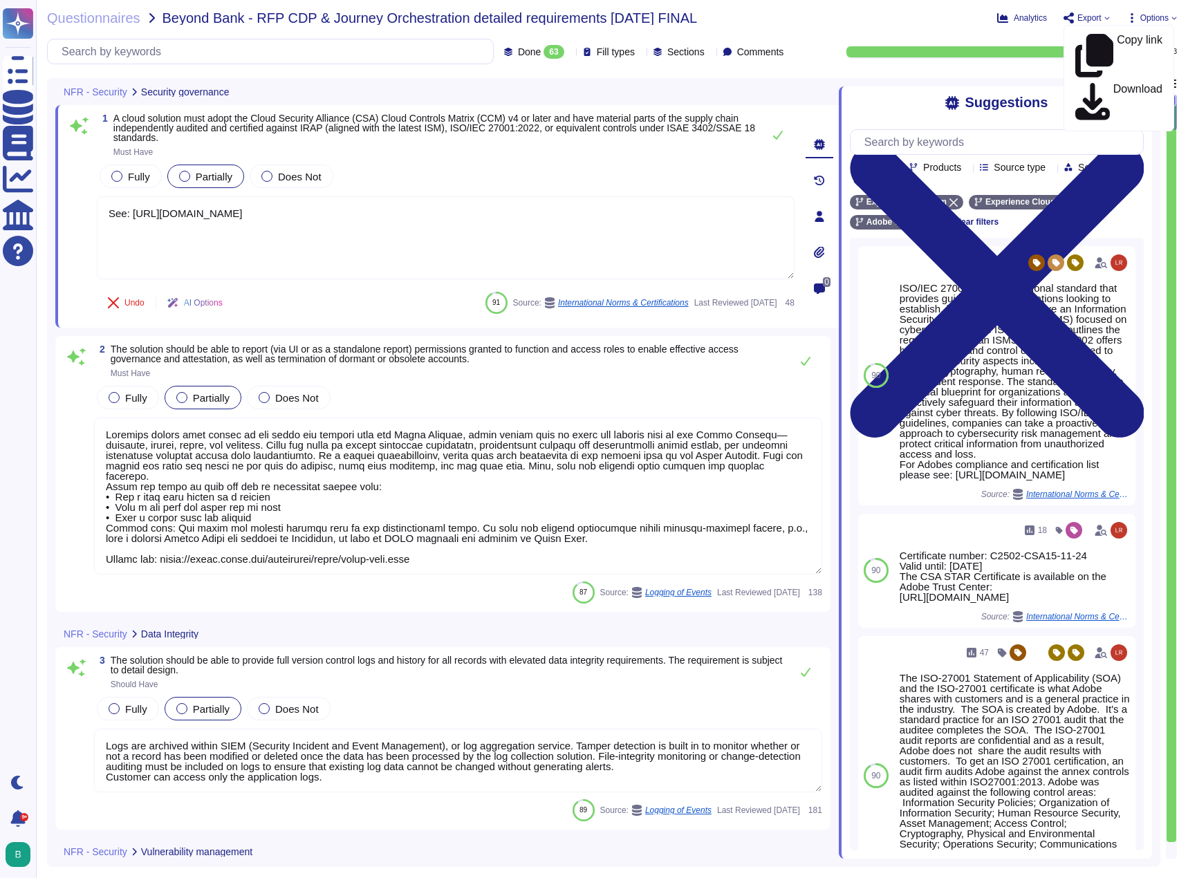
click at [770, 12] on div "Questionnaires Beyond Bank - RFP CDP & Journey Orchestration detailed requireme…" at bounding box center [489, 18] width 885 height 14
click at [760, 10] on div "Questionnaires Beyond Bank - RFP CDP & Journey Orchestration detailed requireme…" at bounding box center [612, 439] width 1152 height 878
